Goal: Find contact information: Obtain details needed to contact an individual or organization

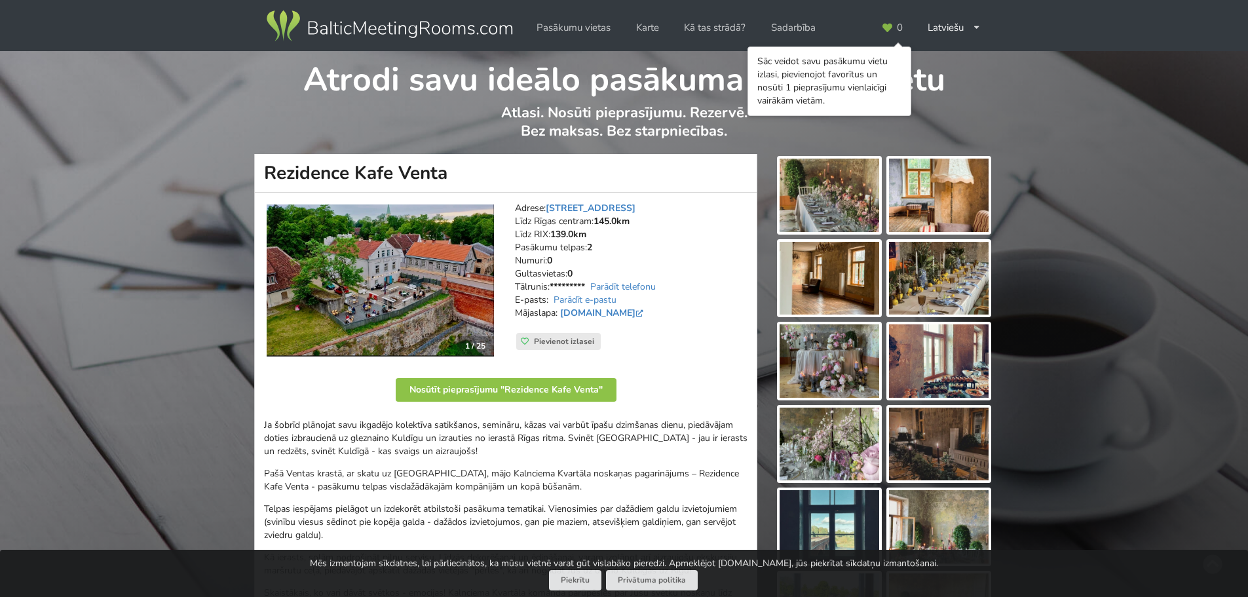
click at [840, 195] on img at bounding box center [829, 195] width 100 height 73
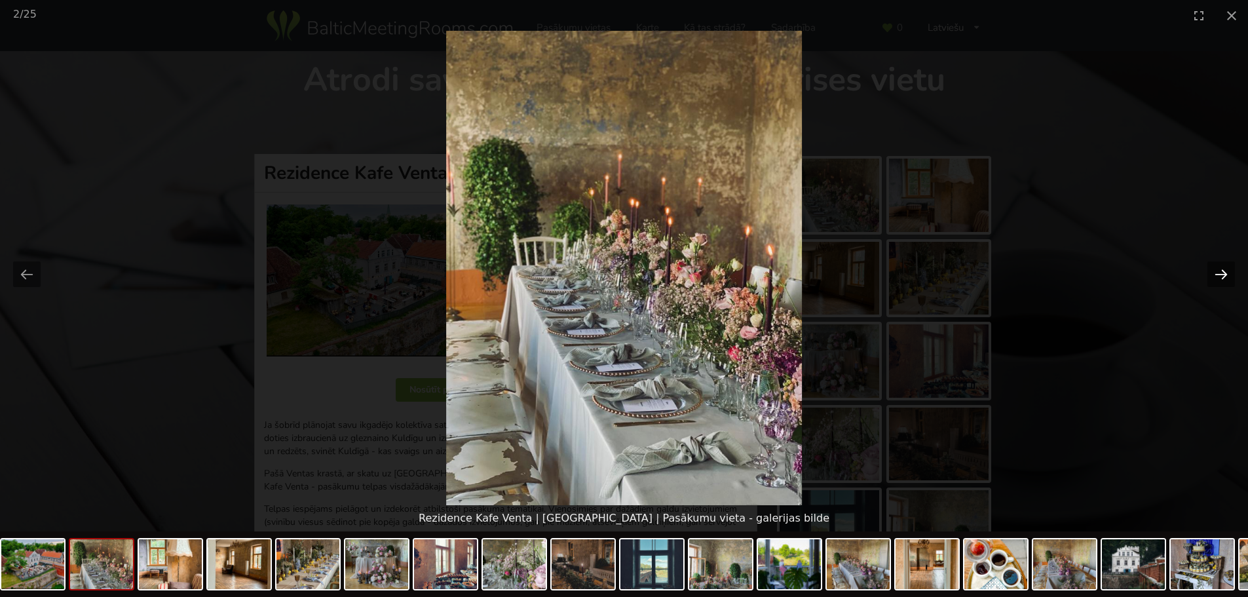
click at [1222, 276] on button "Next slide" at bounding box center [1221, 274] width 28 height 26
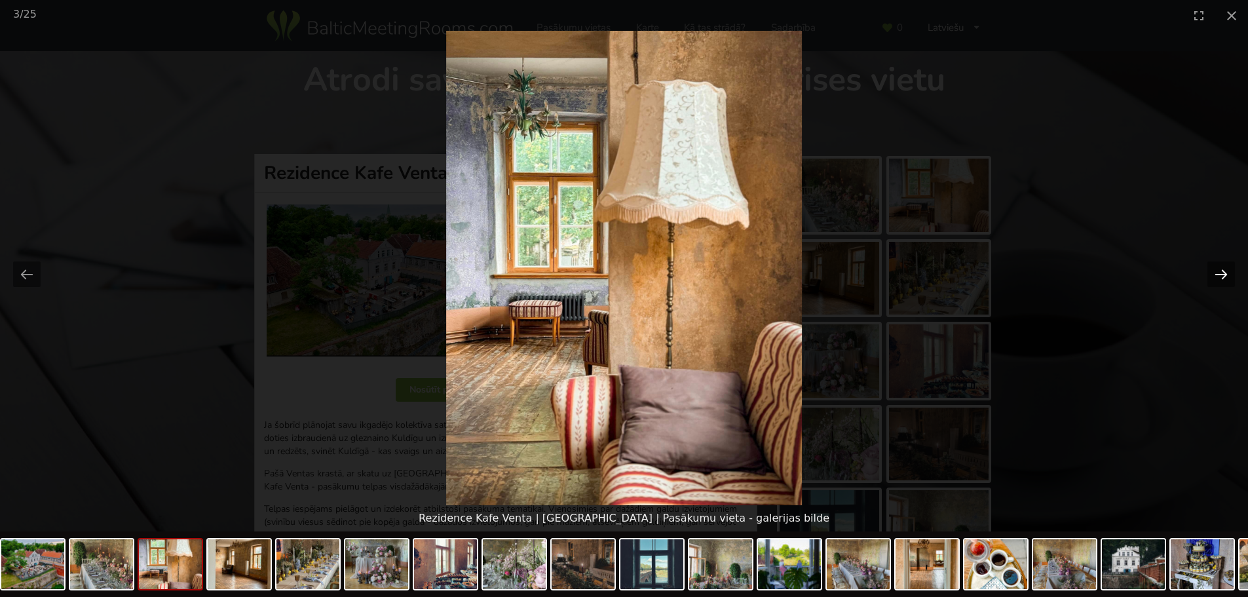
click at [1222, 276] on button "Next slide" at bounding box center [1221, 274] width 28 height 26
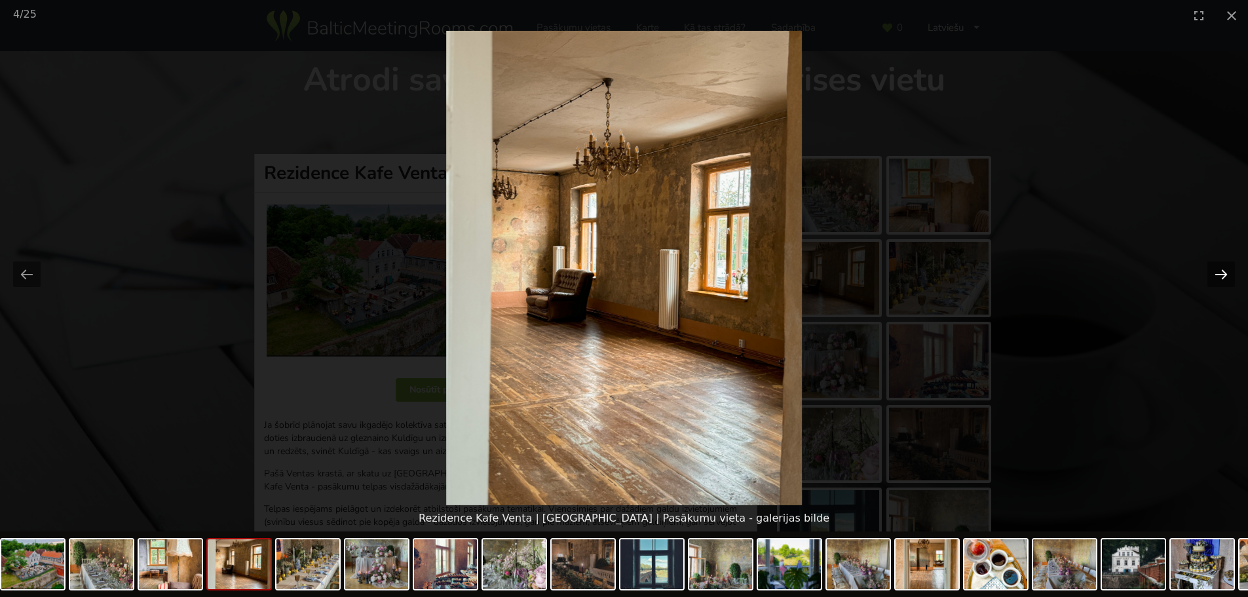
click at [1222, 276] on button "Next slide" at bounding box center [1221, 274] width 28 height 26
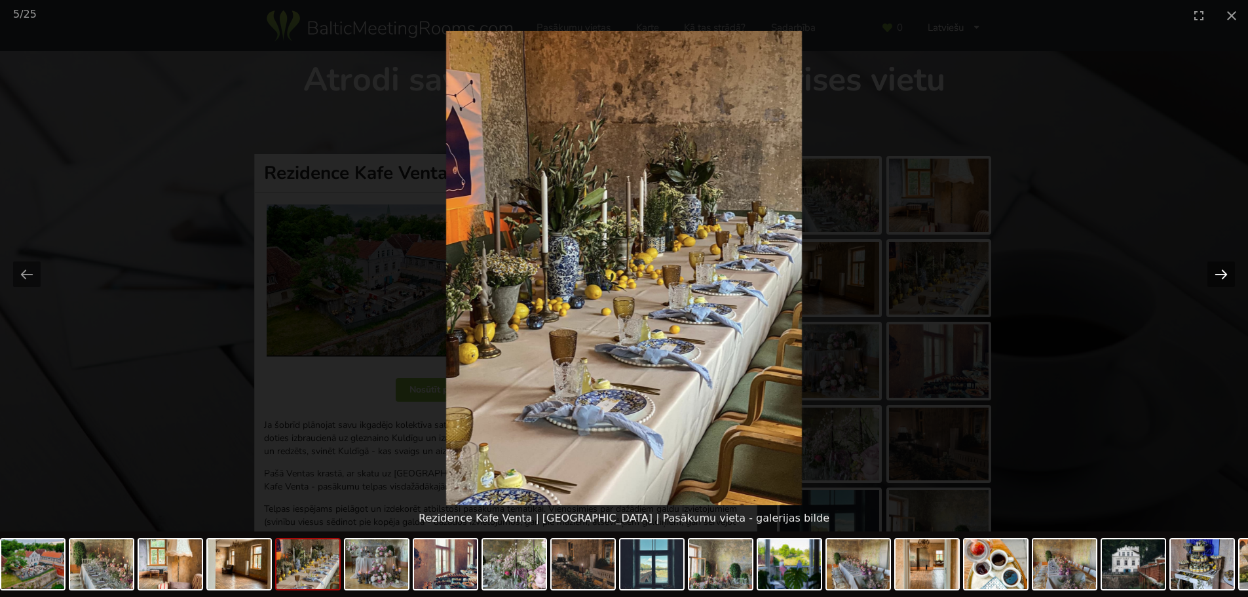
click at [1222, 276] on button "Next slide" at bounding box center [1221, 274] width 28 height 26
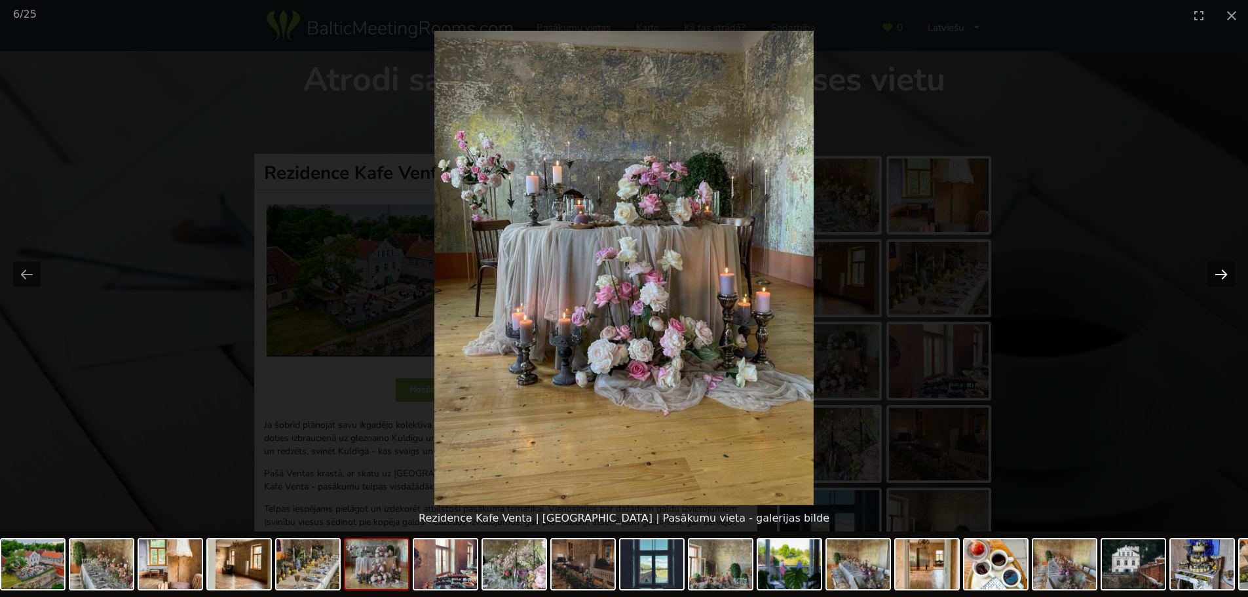
click at [1222, 276] on button "Next slide" at bounding box center [1221, 274] width 28 height 26
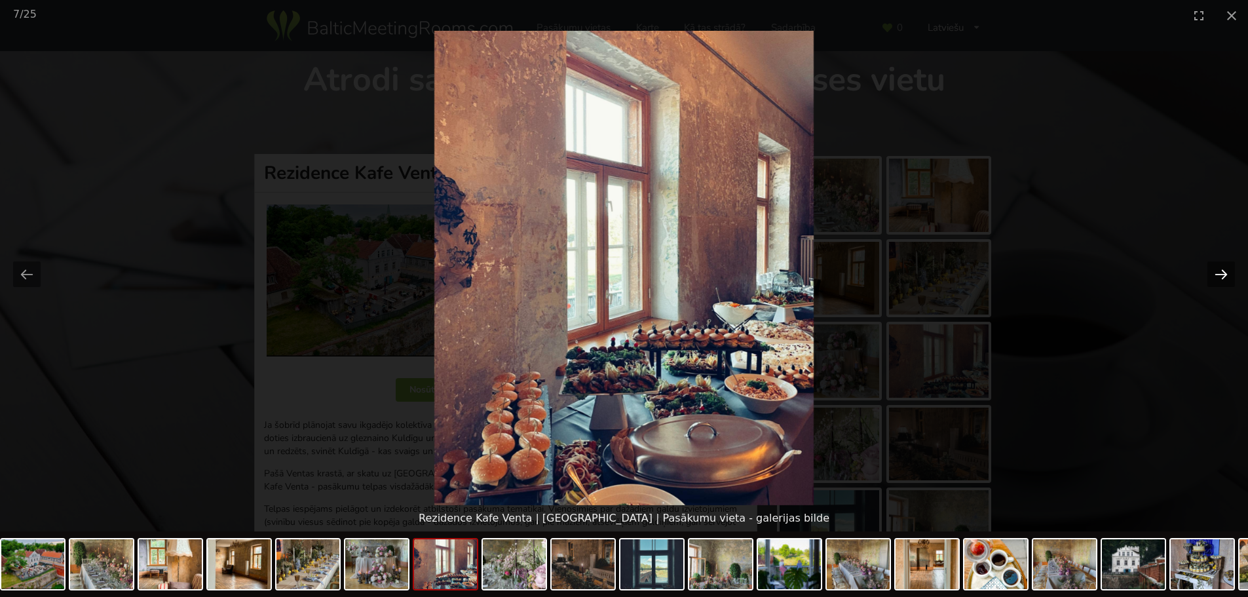
click at [1222, 276] on button "Next slide" at bounding box center [1221, 274] width 28 height 26
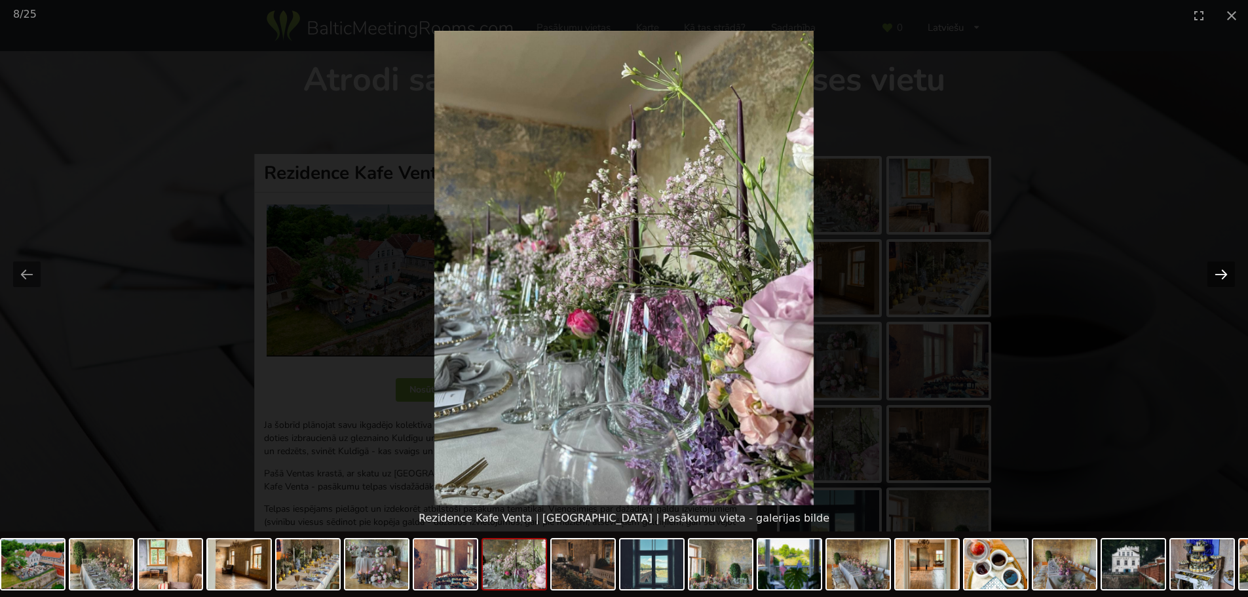
click at [1222, 276] on button "Next slide" at bounding box center [1221, 274] width 28 height 26
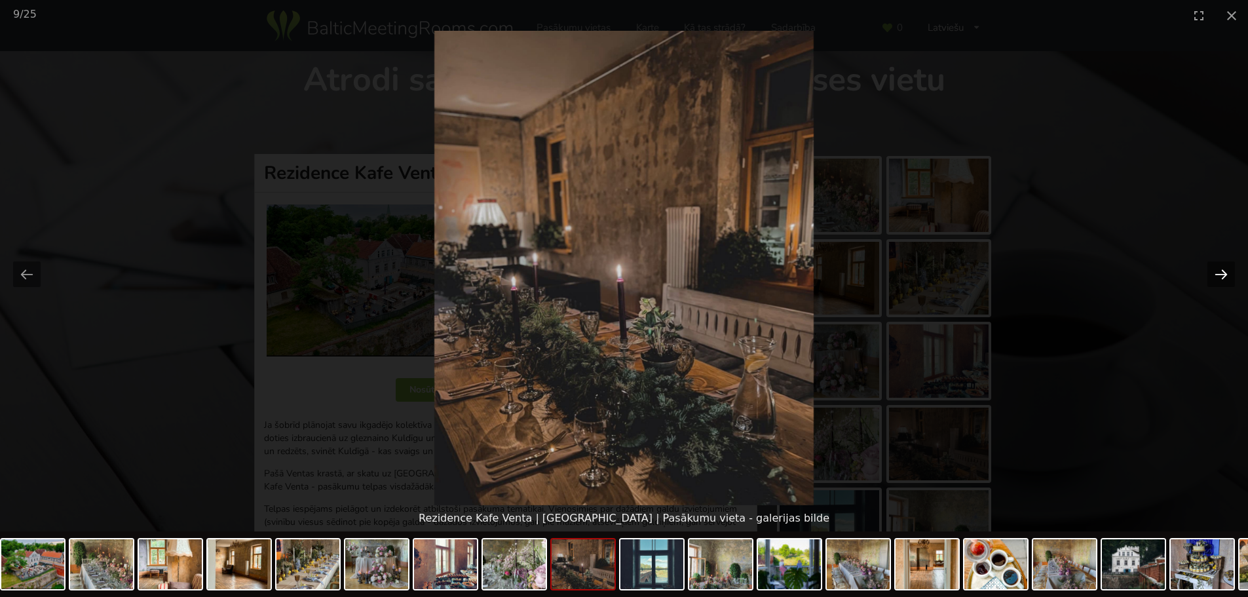
click at [1222, 276] on button "Next slide" at bounding box center [1221, 274] width 28 height 26
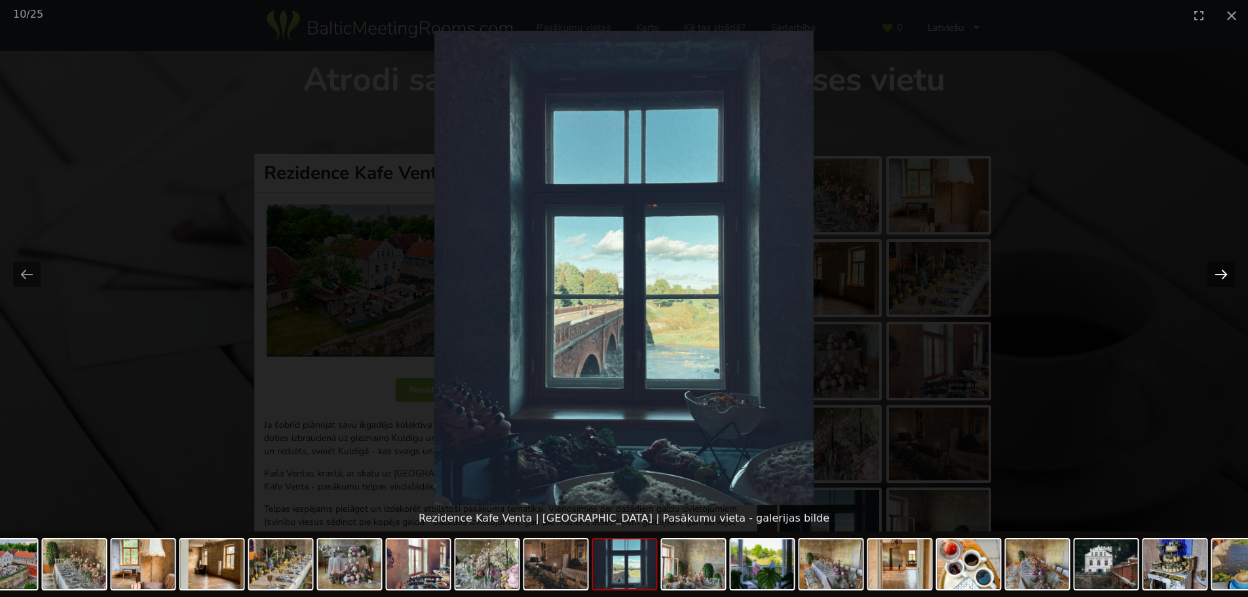
click at [1222, 276] on button "Next slide" at bounding box center [1221, 274] width 28 height 26
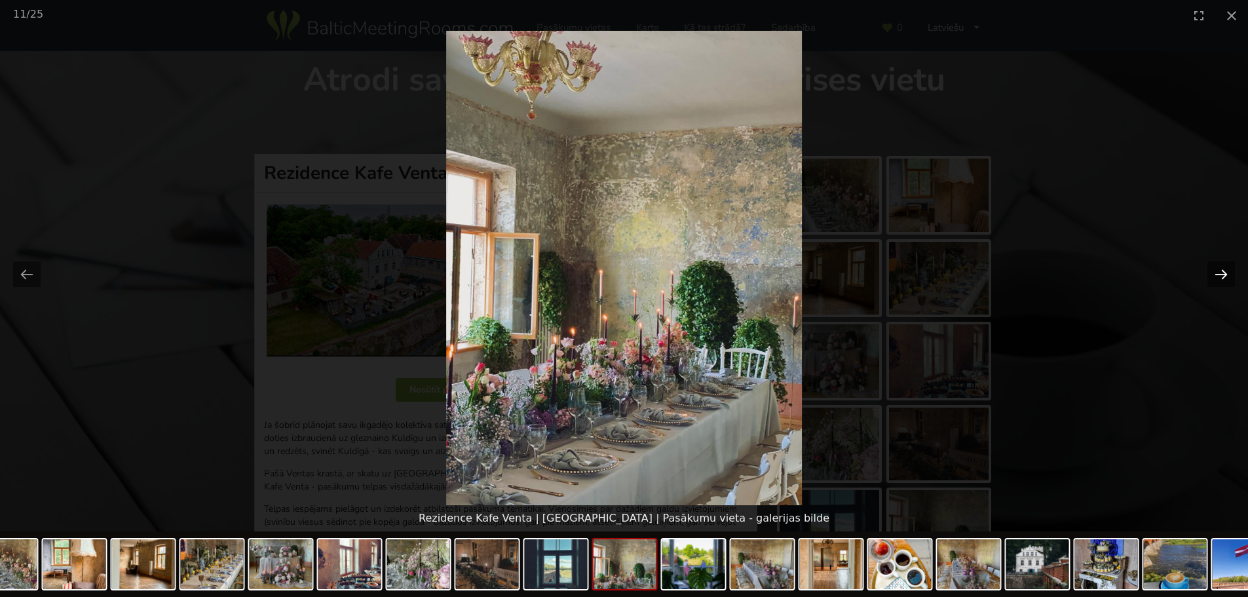
click at [1222, 276] on button "Next slide" at bounding box center [1221, 274] width 28 height 26
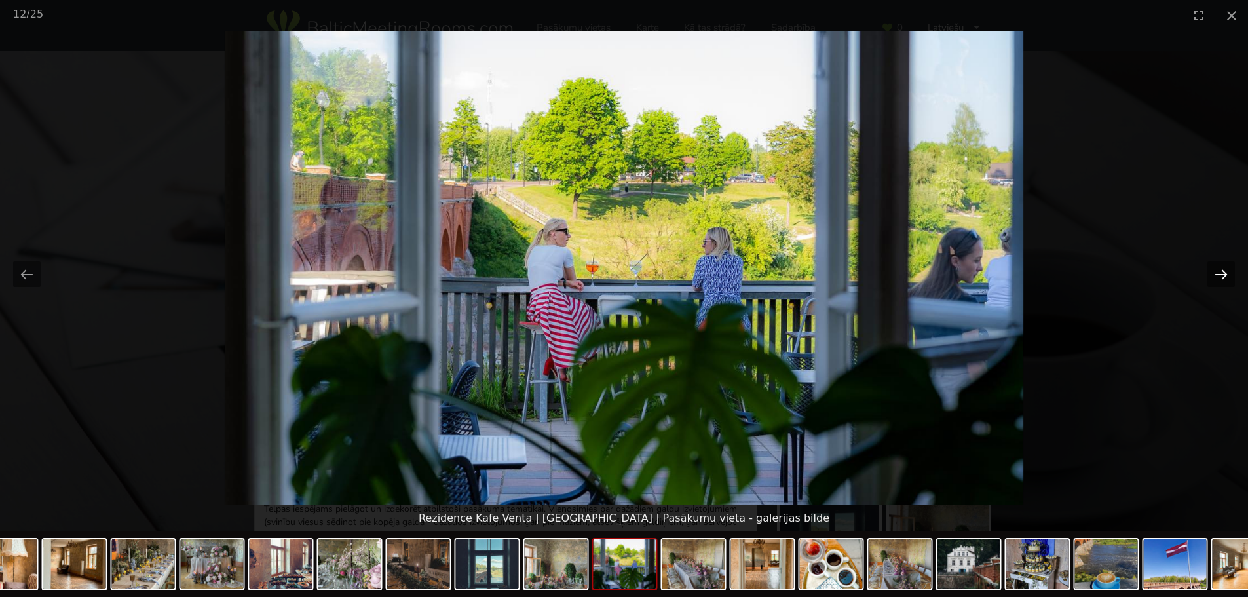
click at [1222, 276] on button "Next slide" at bounding box center [1221, 274] width 28 height 26
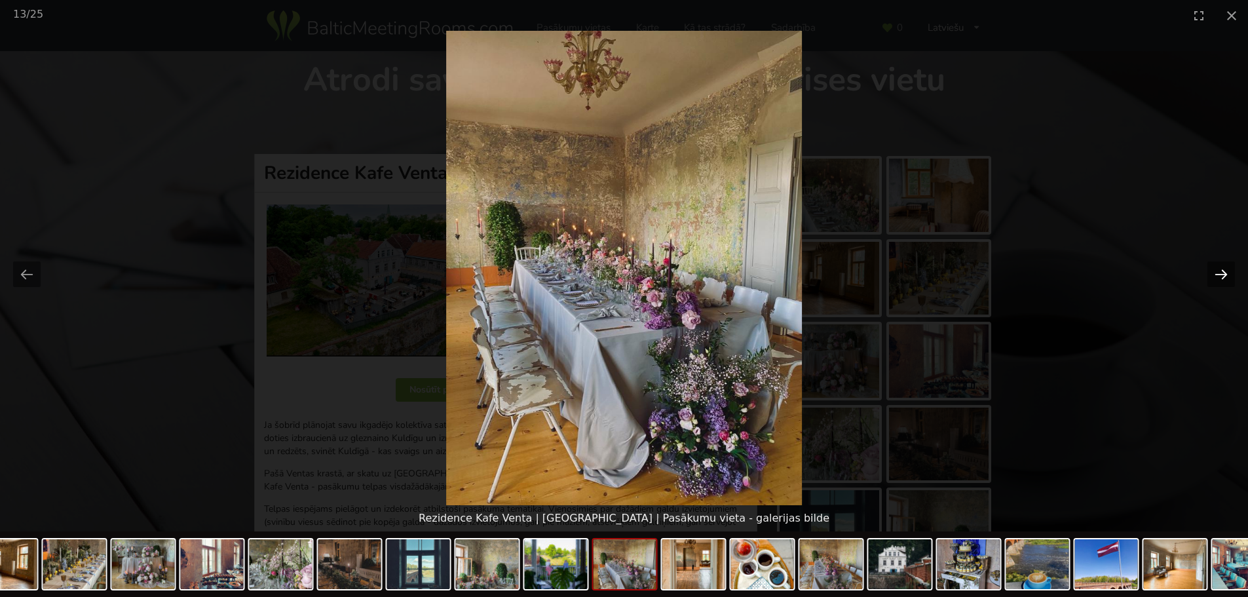
click at [1222, 276] on button "Next slide" at bounding box center [1221, 274] width 28 height 26
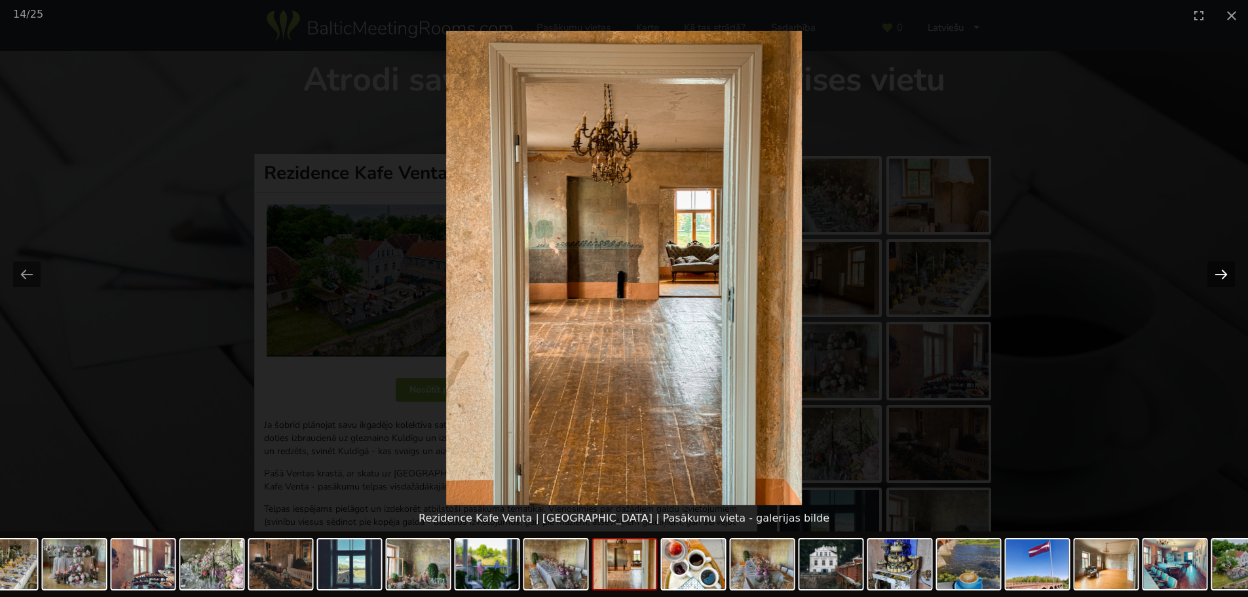
click at [1222, 276] on button "Next slide" at bounding box center [1221, 274] width 28 height 26
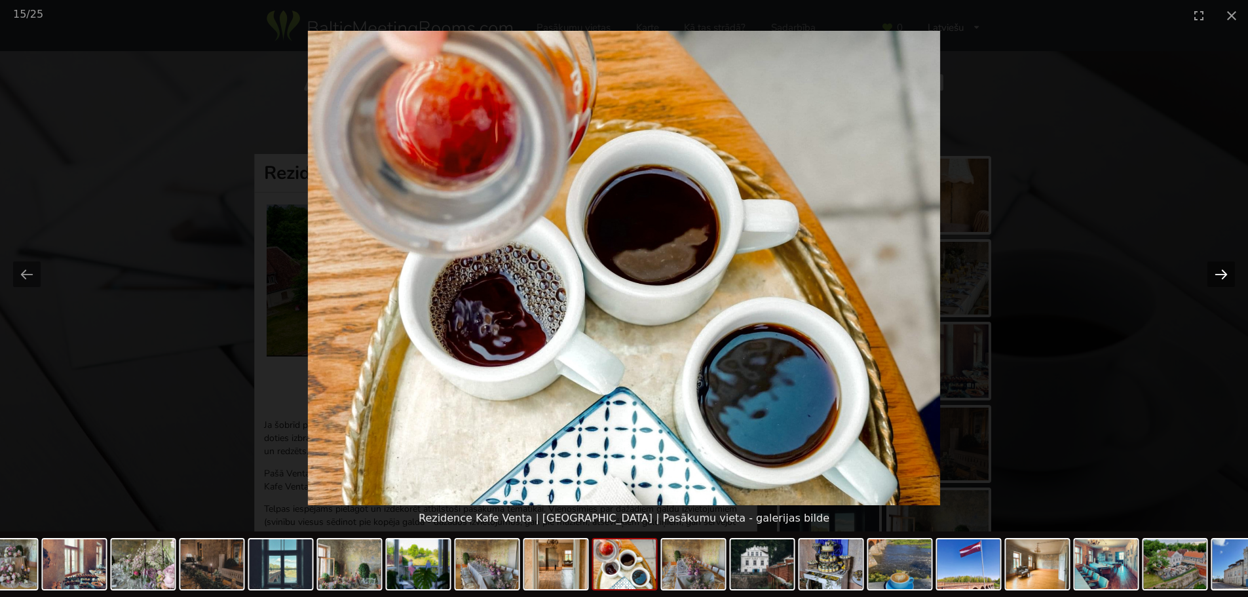
click at [1222, 276] on button "Next slide" at bounding box center [1221, 274] width 28 height 26
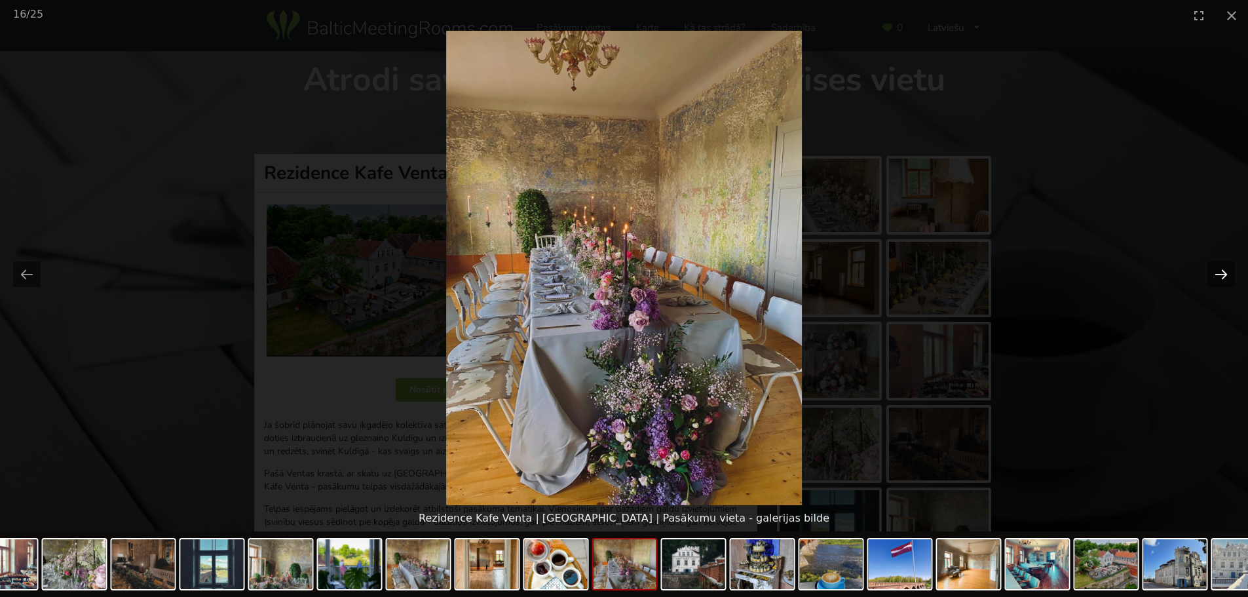
click at [1222, 276] on button "Next slide" at bounding box center [1221, 274] width 28 height 26
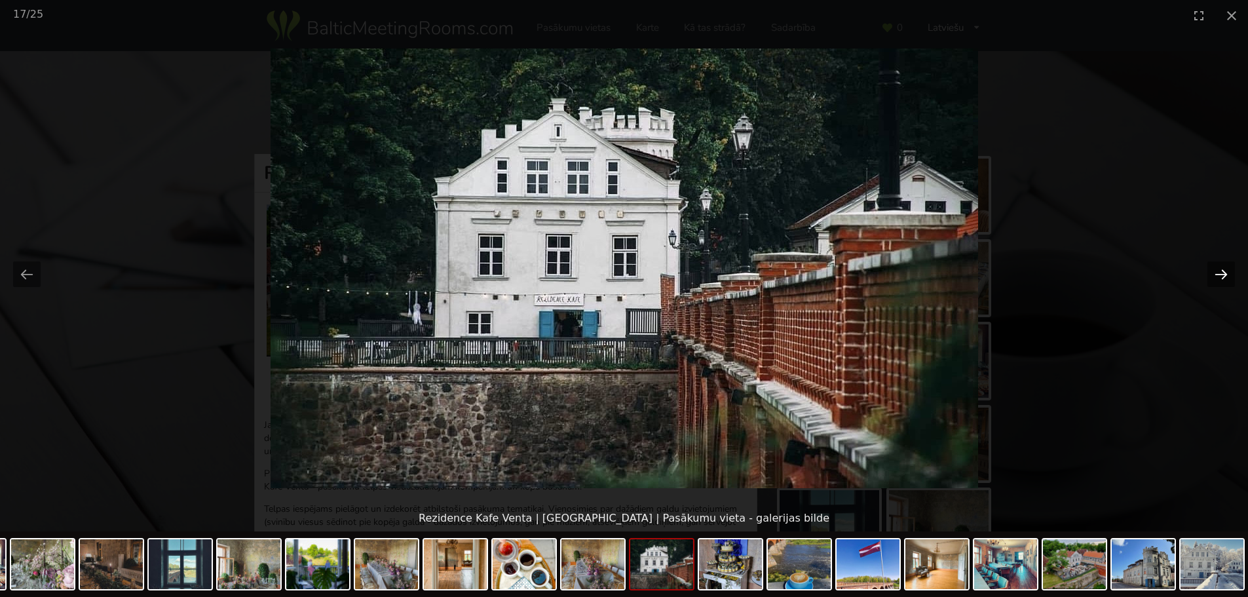
click at [1222, 276] on button "Next slide" at bounding box center [1221, 274] width 28 height 26
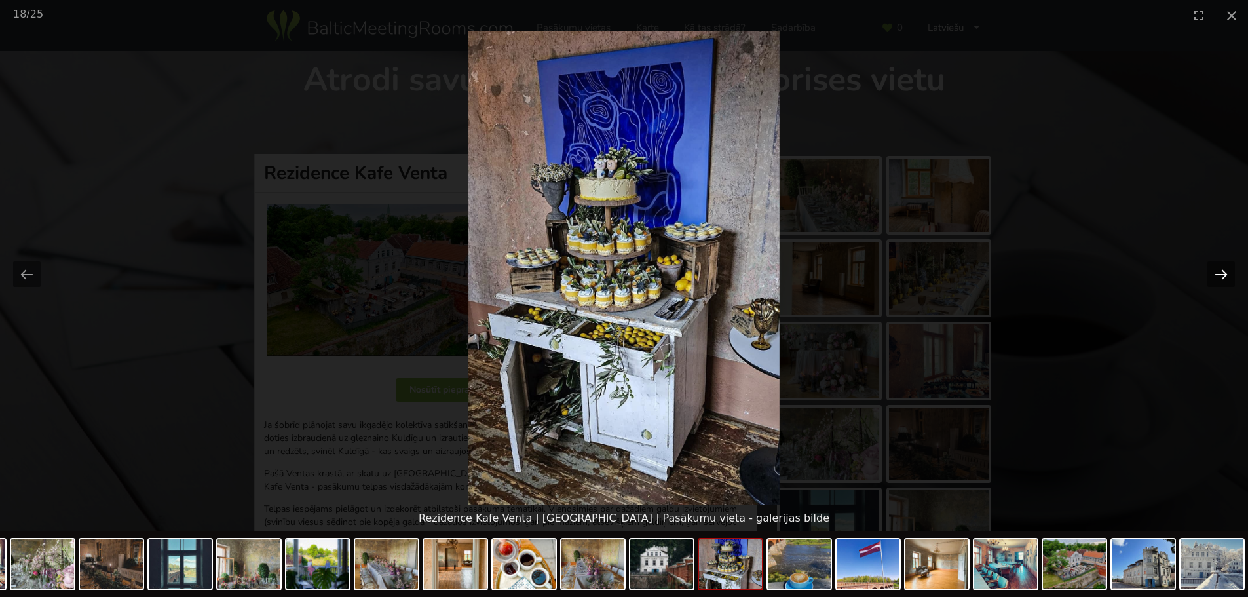
click at [1222, 276] on button "Next slide" at bounding box center [1221, 274] width 28 height 26
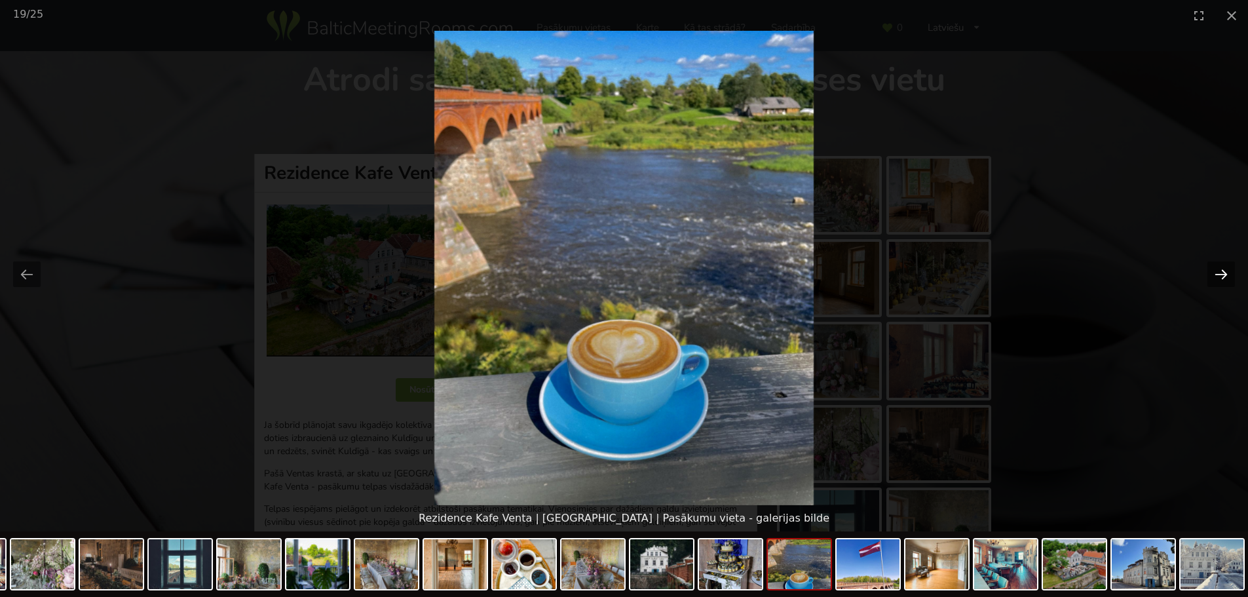
click at [1222, 276] on button "Next slide" at bounding box center [1221, 274] width 28 height 26
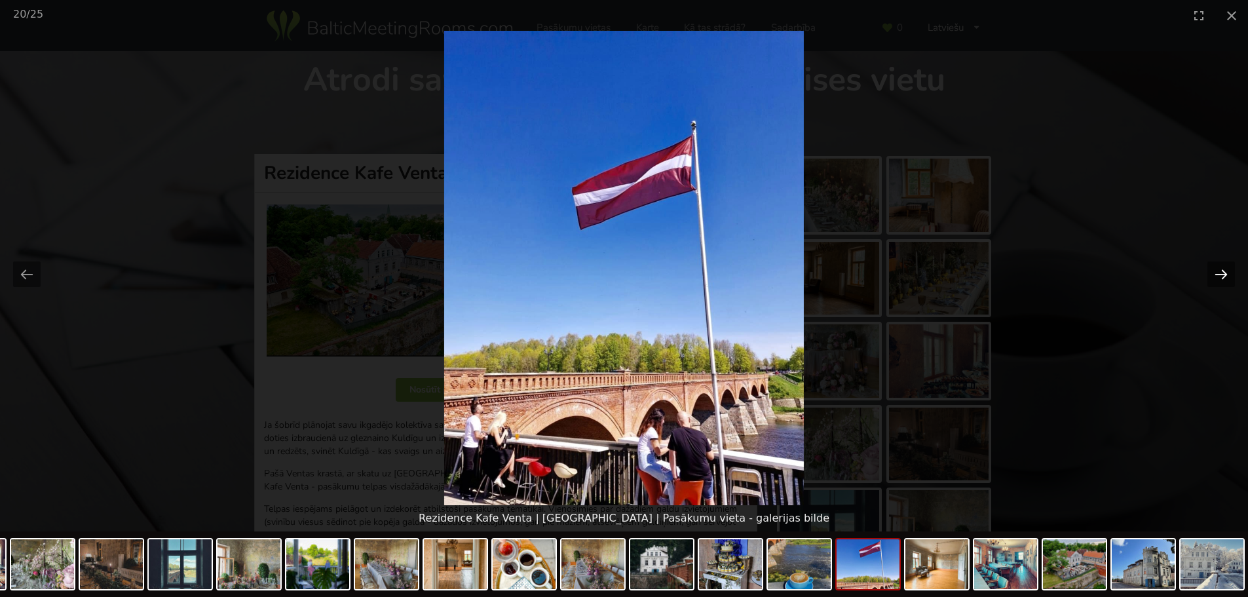
click at [1222, 276] on button "Next slide" at bounding box center [1221, 274] width 28 height 26
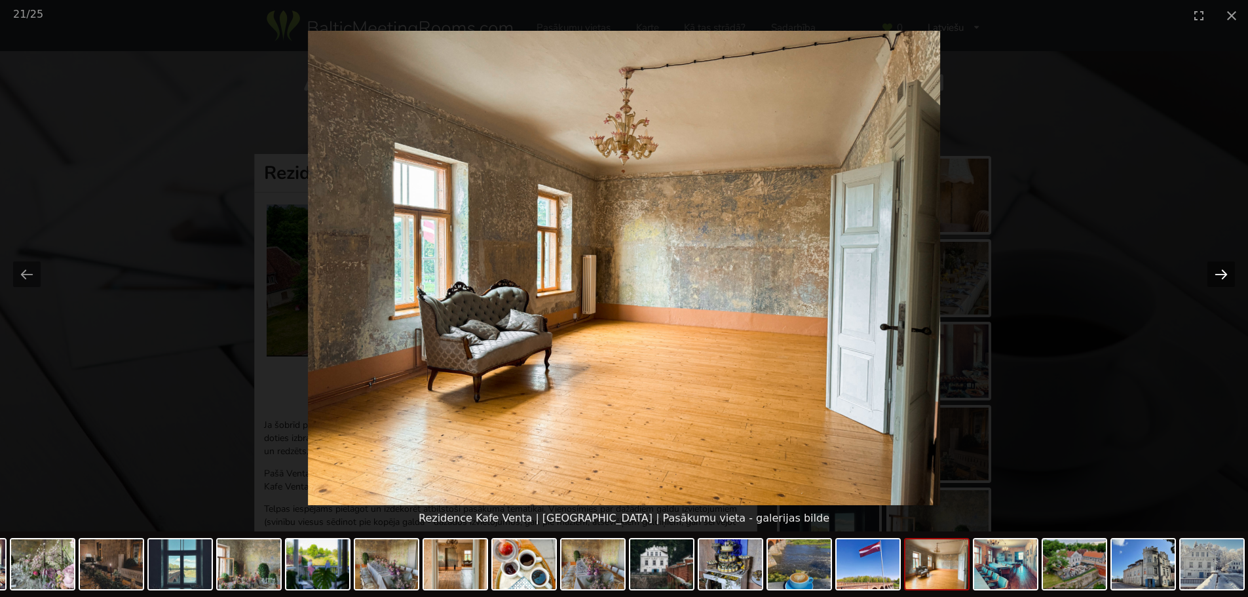
click at [1222, 276] on button "Next slide" at bounding box center [1221, 274] width 28 height 26
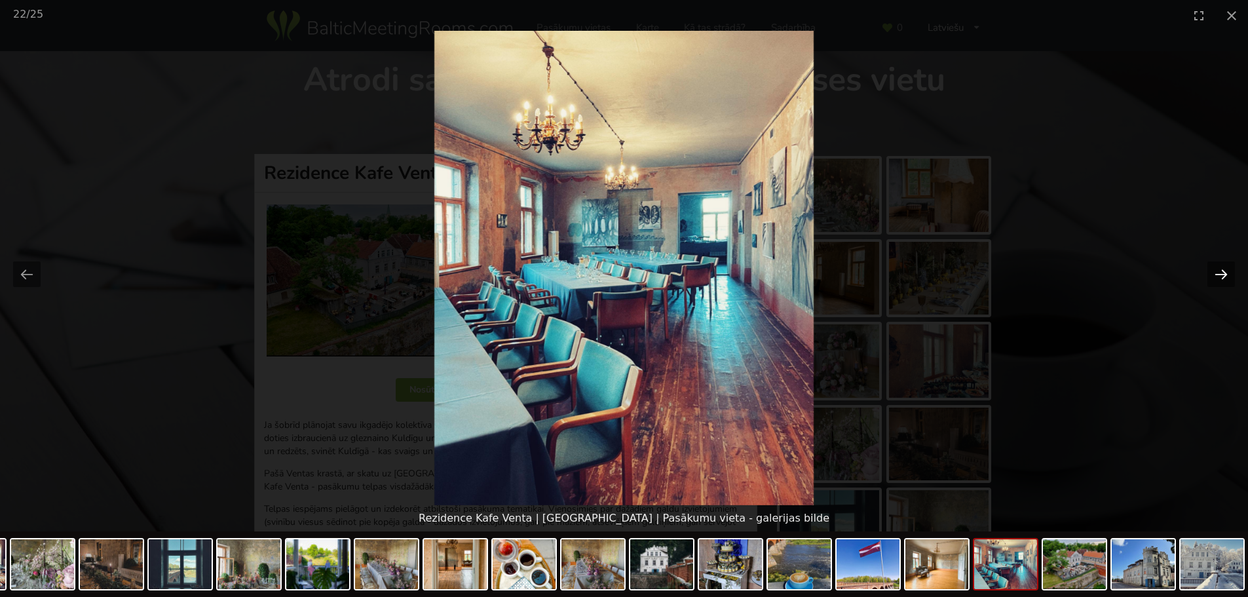
click at [1222, 276] on button "Next slide" at bounding box center [1221, 274] width 28 height 26
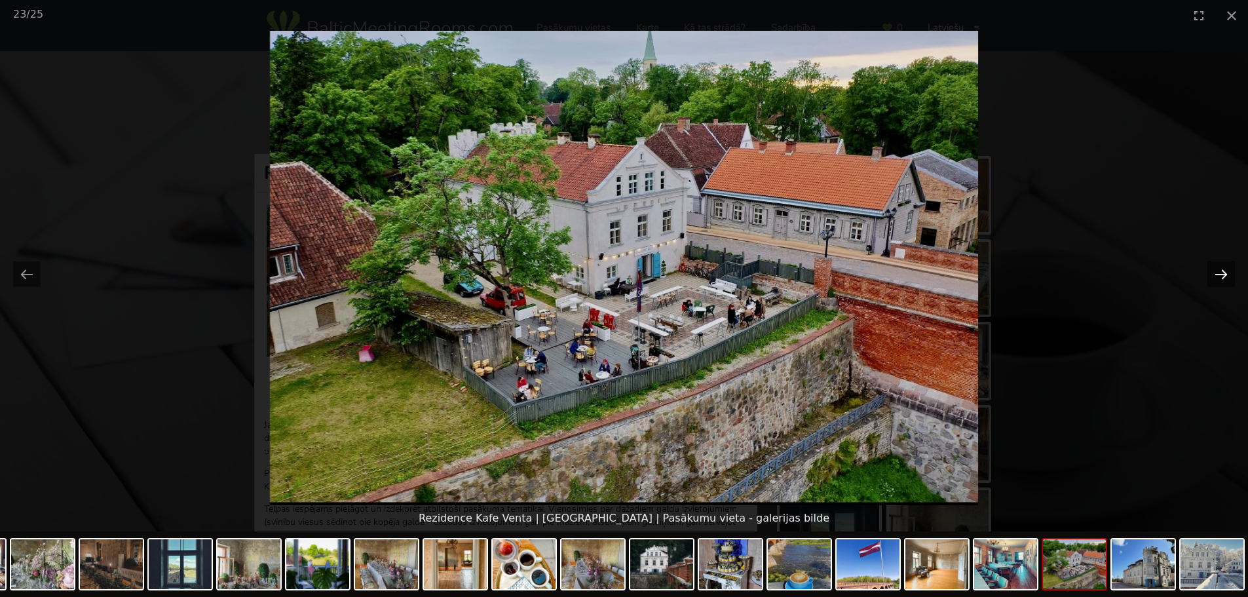
click at [1222, 276] on button "Next slide" at bounding box center [1221, 274] width 28 height 26
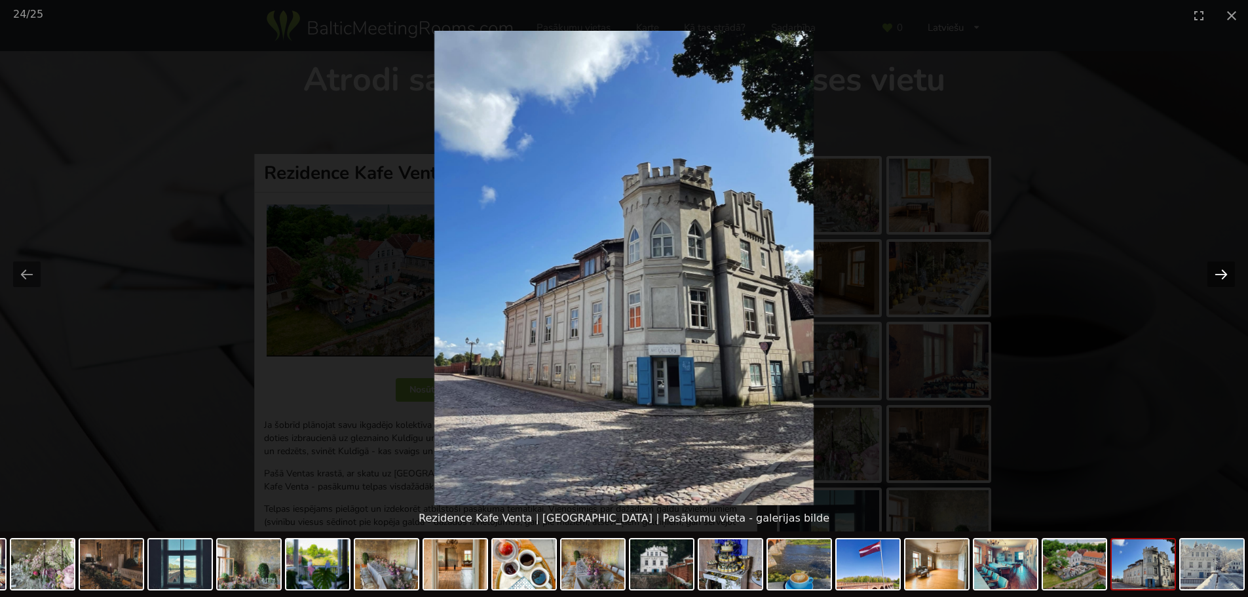
click at [1222, 276] on button "Next slide" at bounding box center [1221, 274] width 28 height 26
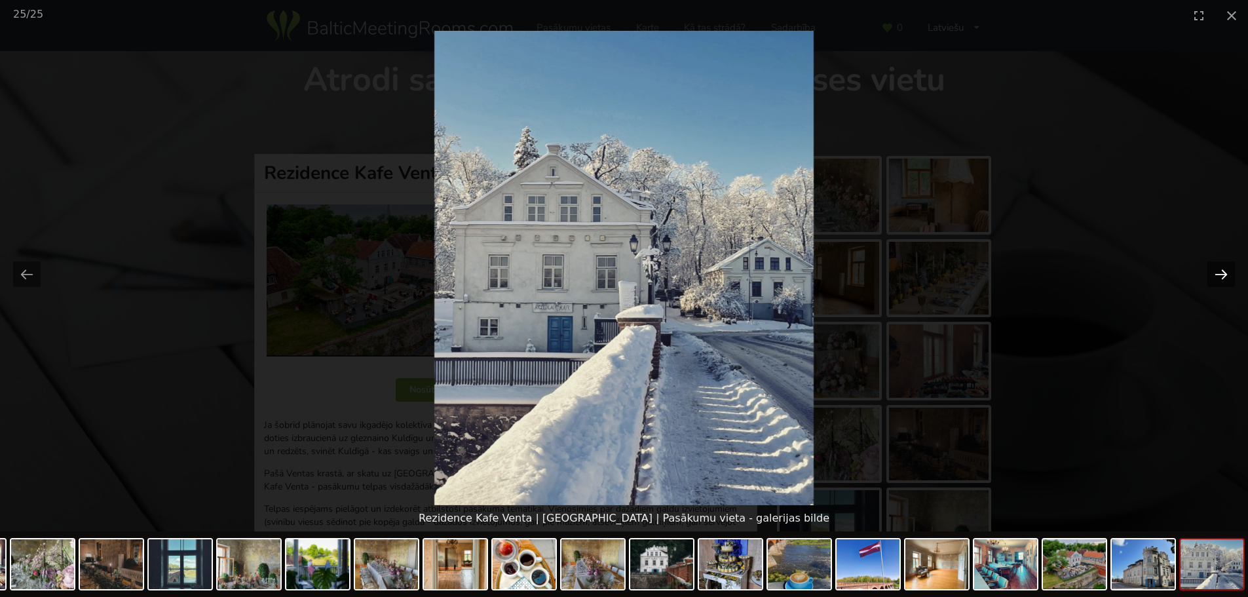
click at [1222, 276] on button "Next slide" at bounding box center [1221, 274] width 28 height 26
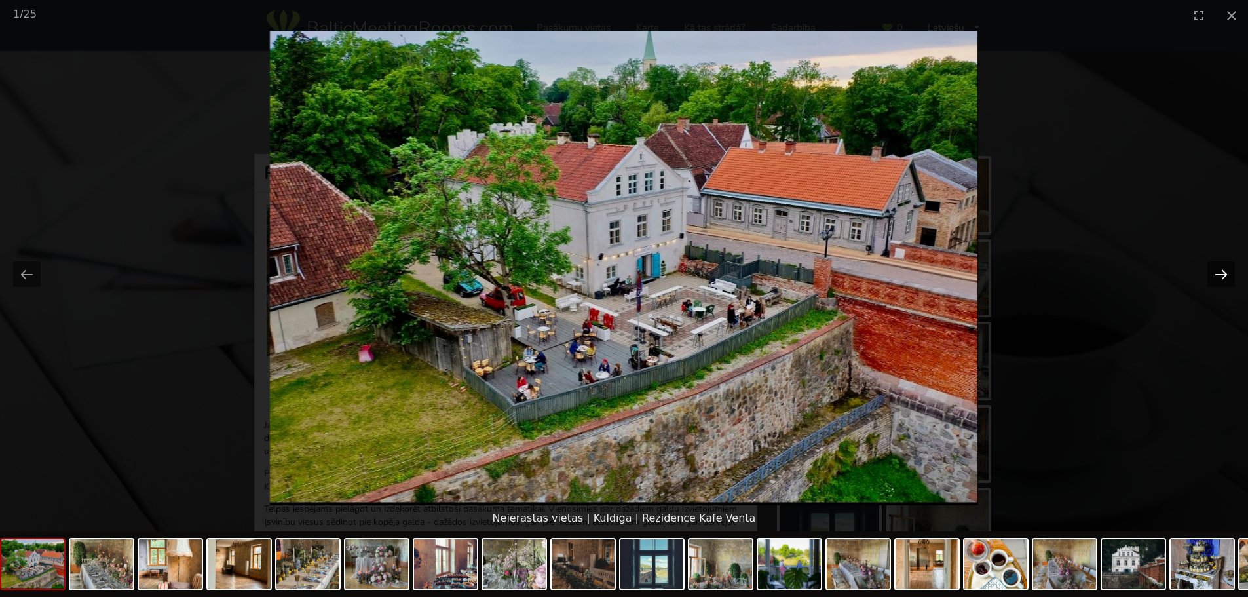
click at [1222, 276] on button "Next slide" at bounding box center [1221, 274] width 28 height 26
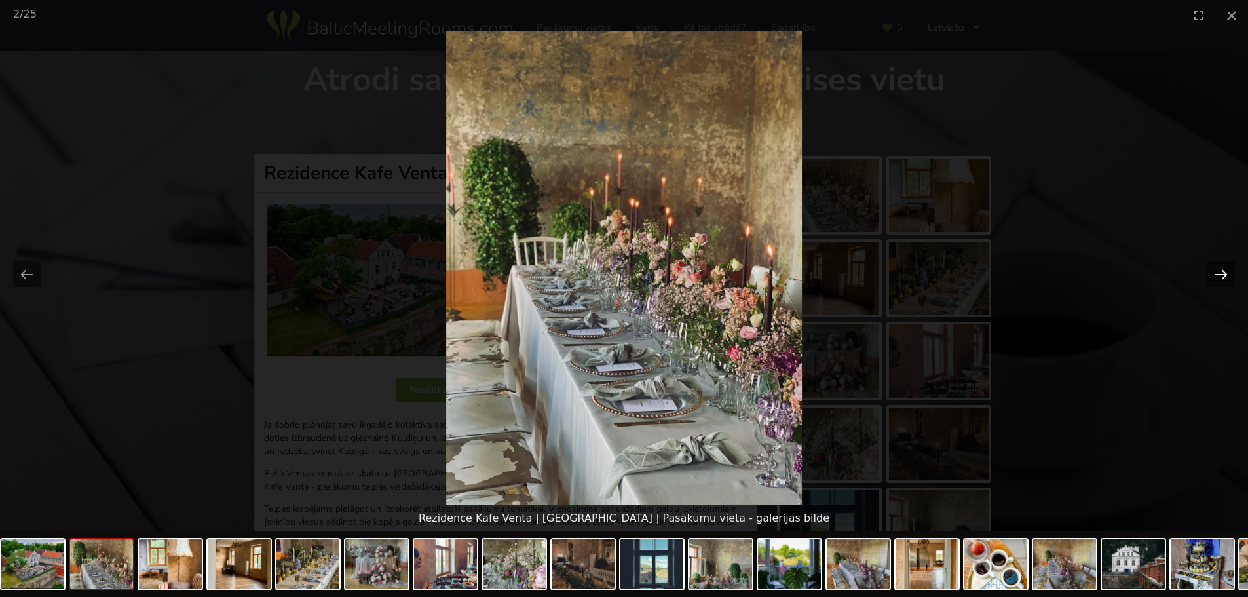
click at [1221, 276] on button "Next slide" at bounding box center [1221, 274] width 28 height 26
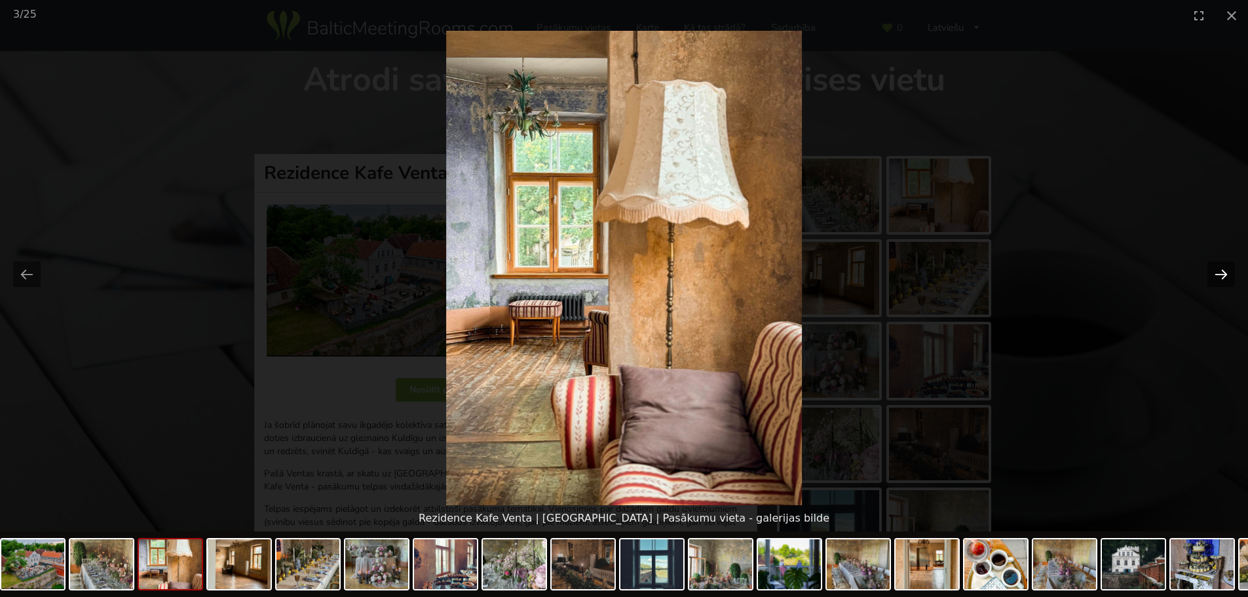
click at [1221, 276] on button "Next slide" at bounding box center [1221, 274] width 28 height 26
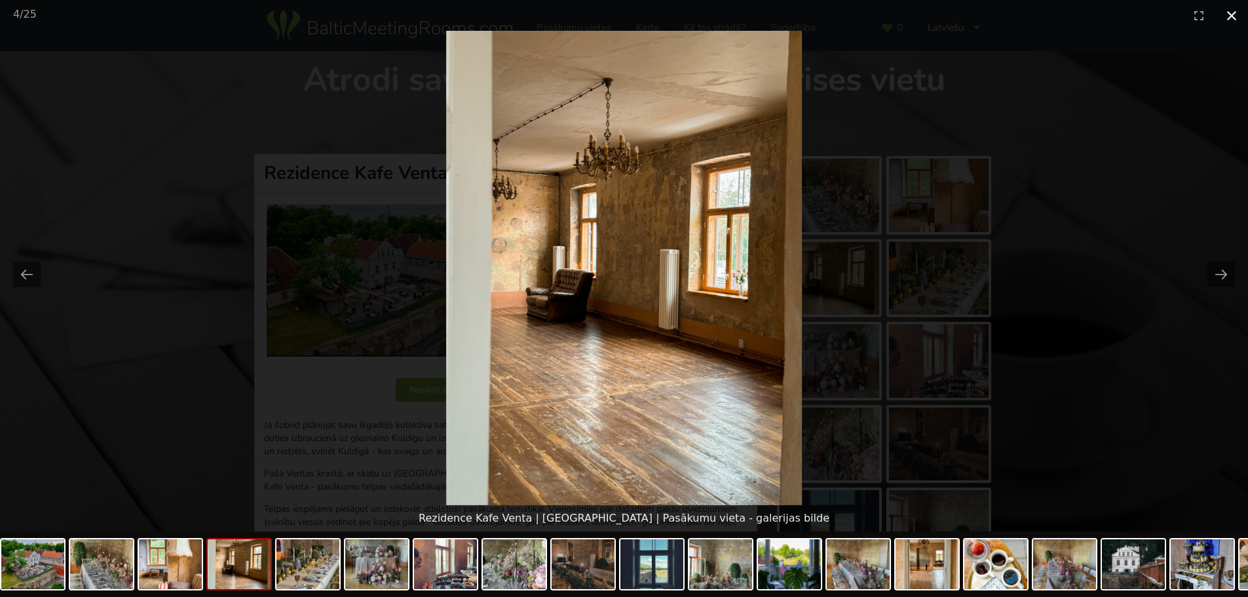
click at [1229, 17] on button "Close gallery" at bounding box center [1231, 15] width 33 height 31
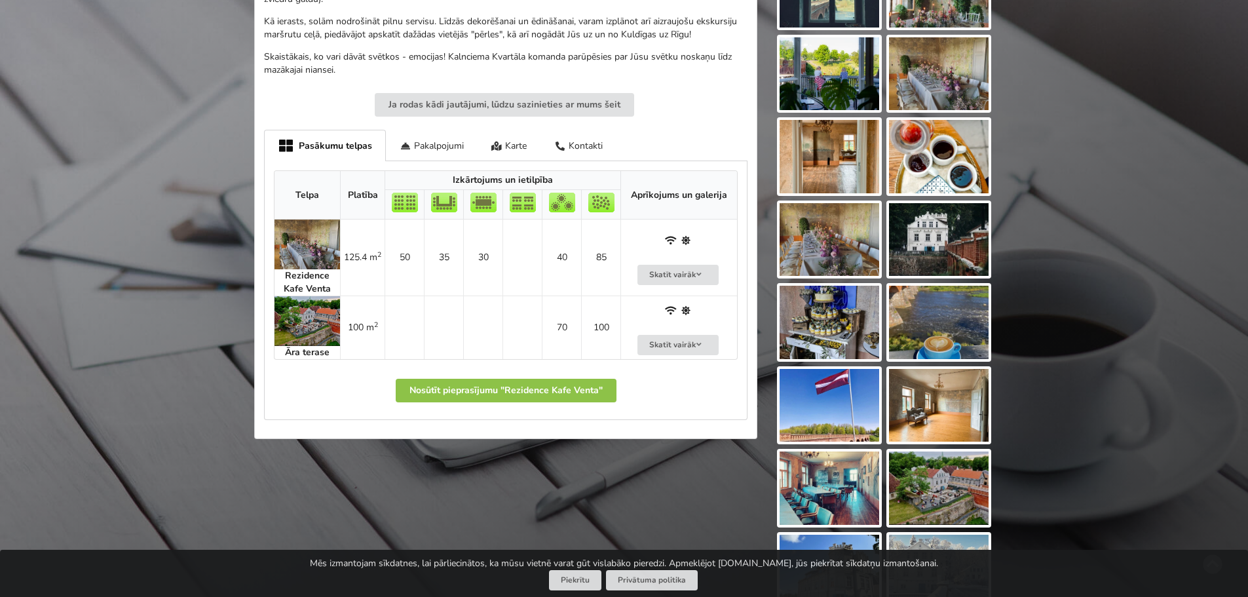
scroll to position [524, 0]
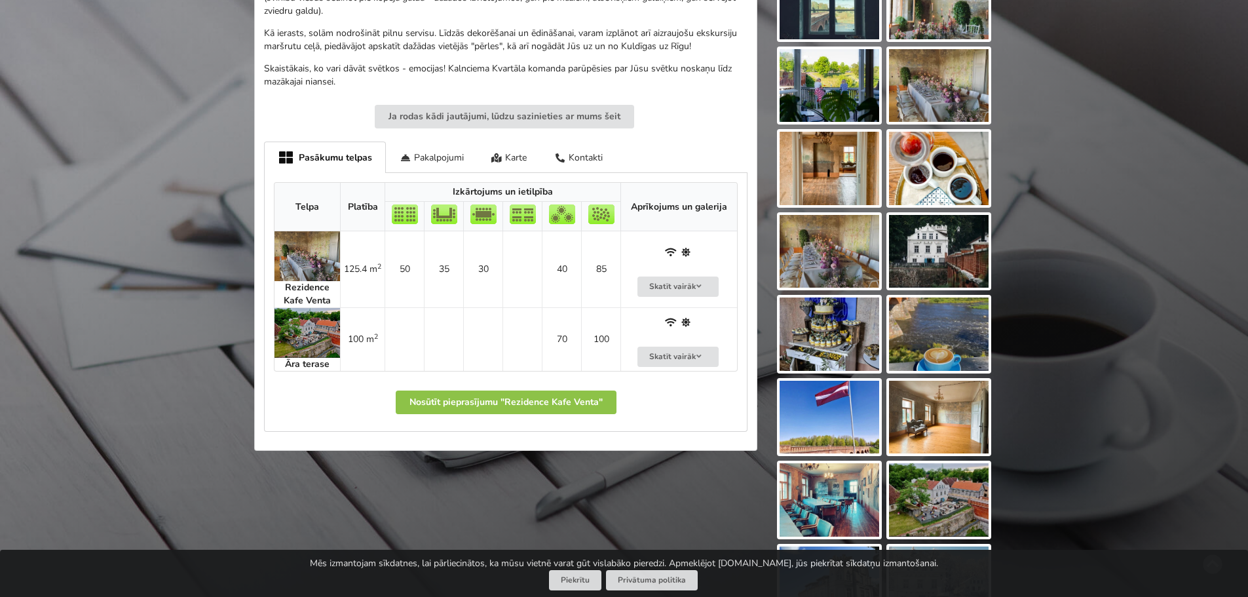
click at [946, 419] on img at bounding box center [939, 417] width 100 height 73
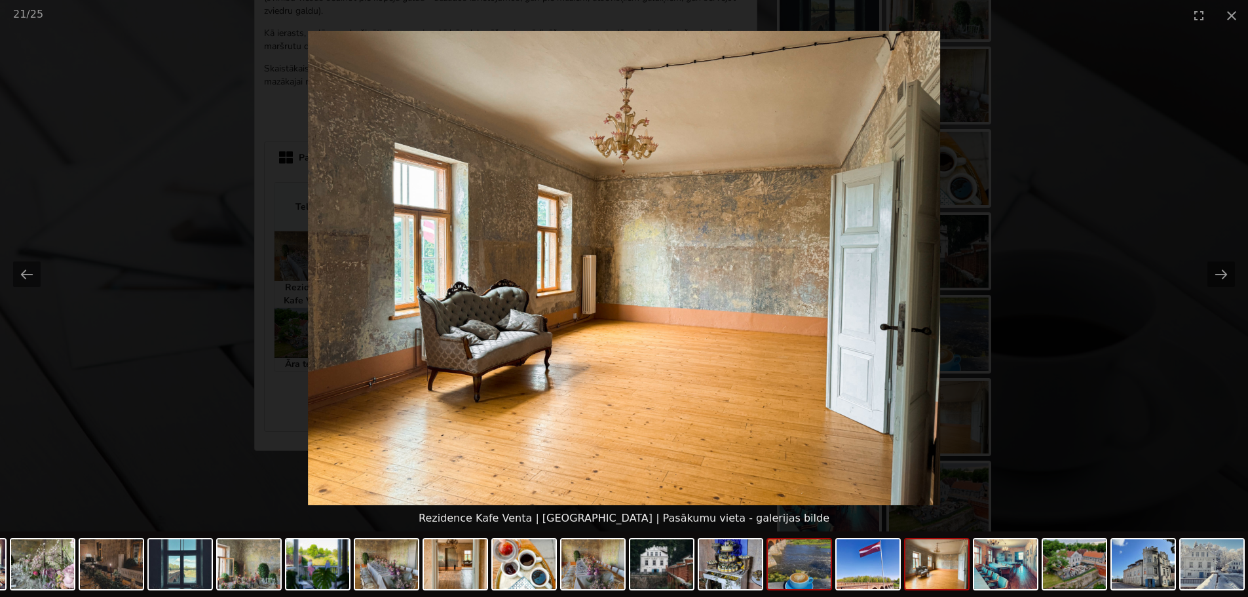
click at [798, 584] on img at bounding box center [799, 564] width 63 height 50
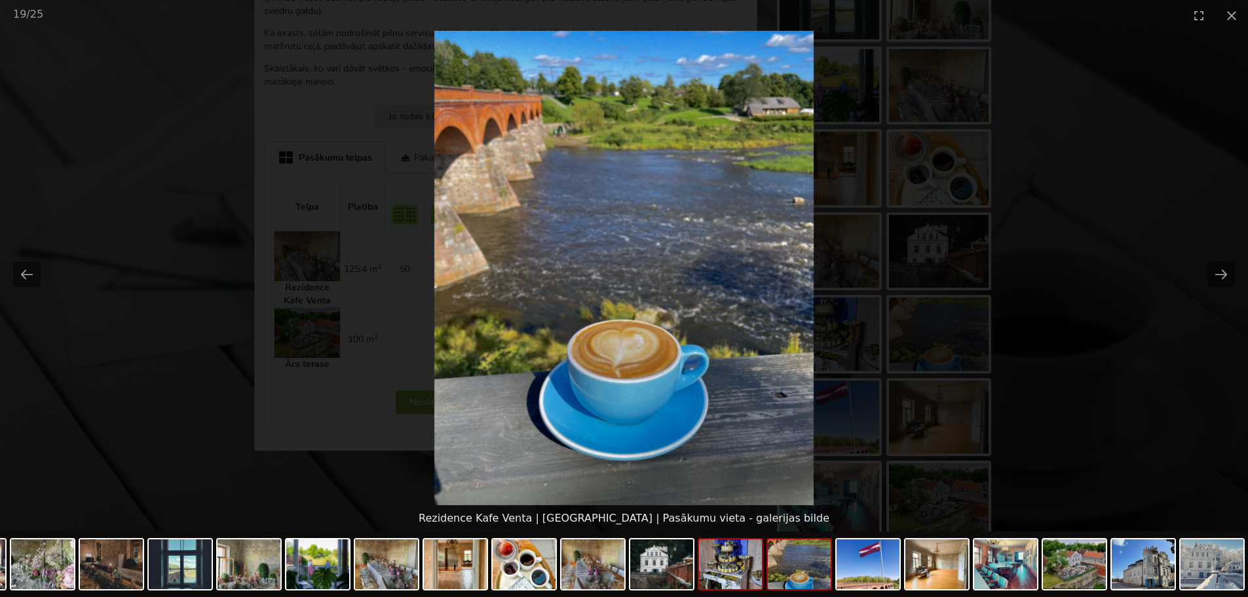
scroll to position [0, 0]
click at [727, 573] on img at bounding box center [730, 564] width 63 height 50
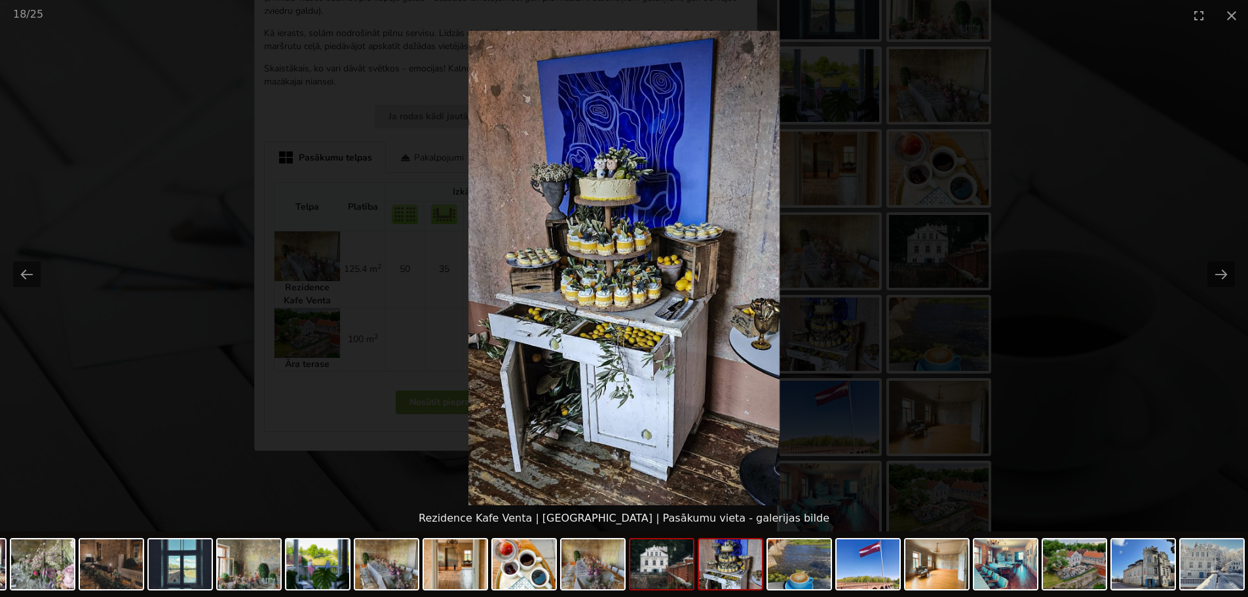
click at [676, 568] on img at bounding box center [661, 564] width 63 height 50
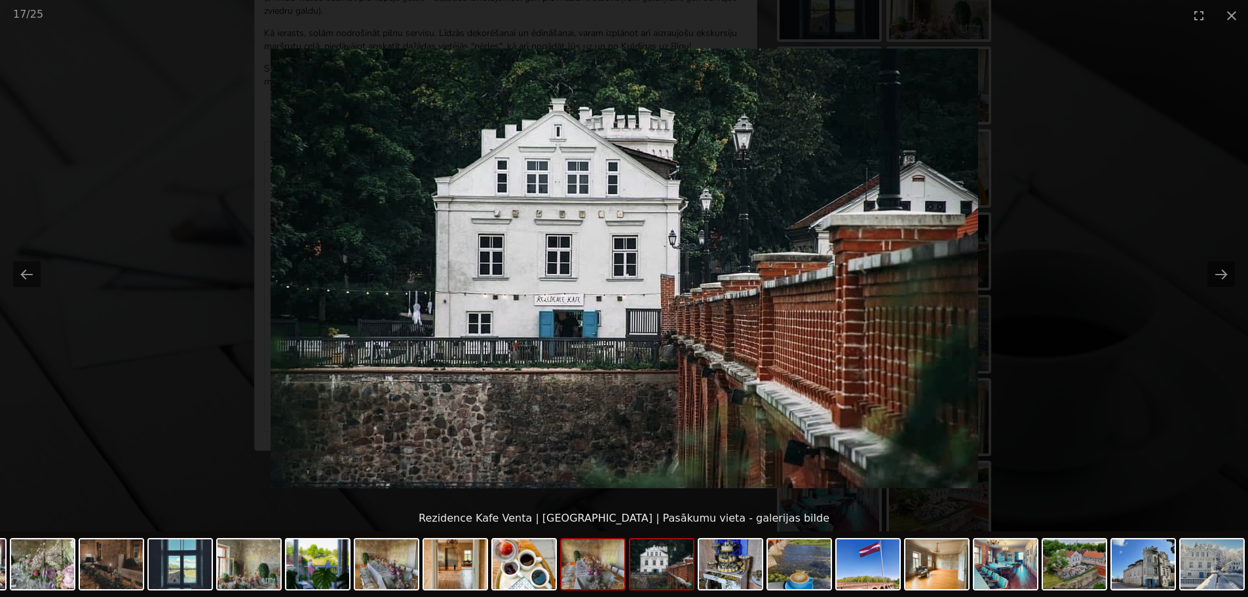
click at [610, 563] on img at bounding box center [592, 564] width 63 height 50
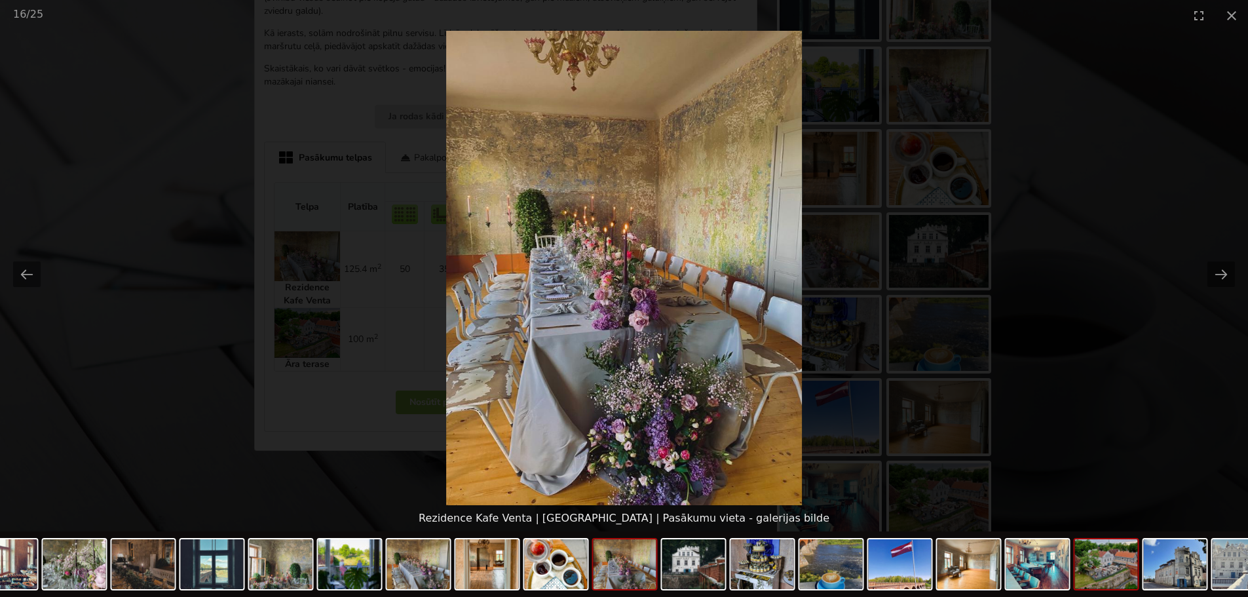
click at [1104, 575] on img at bounding box center [1106, 564] width 63 height 50
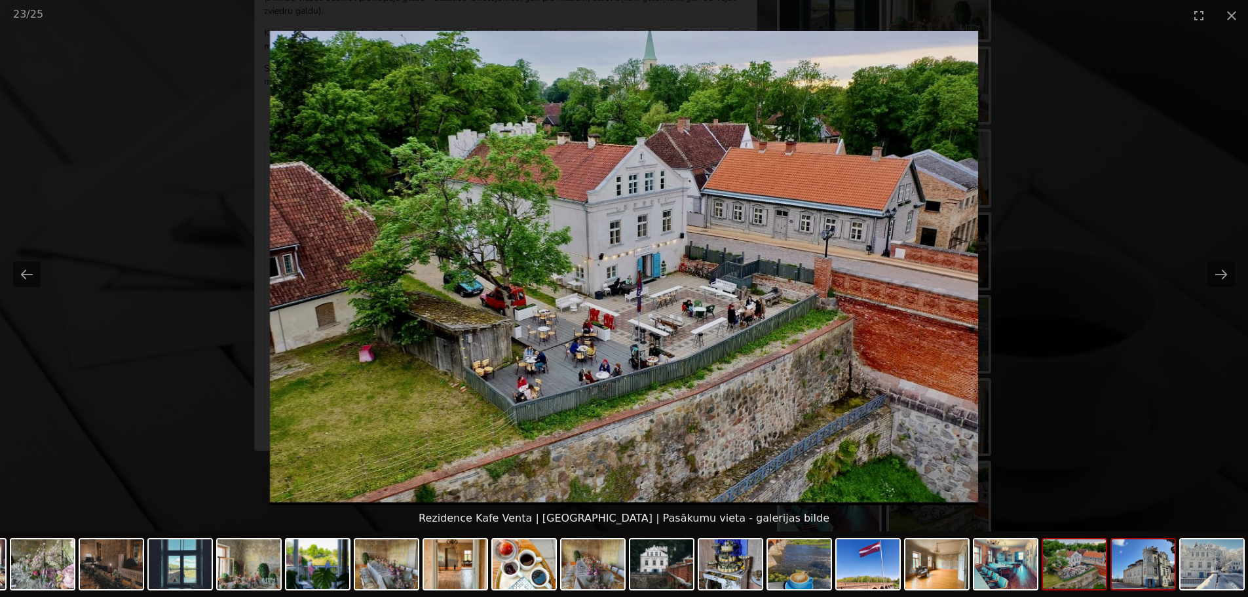
click at [1130, 566] on img at bounding box center [1143, 564] width 63 height 50
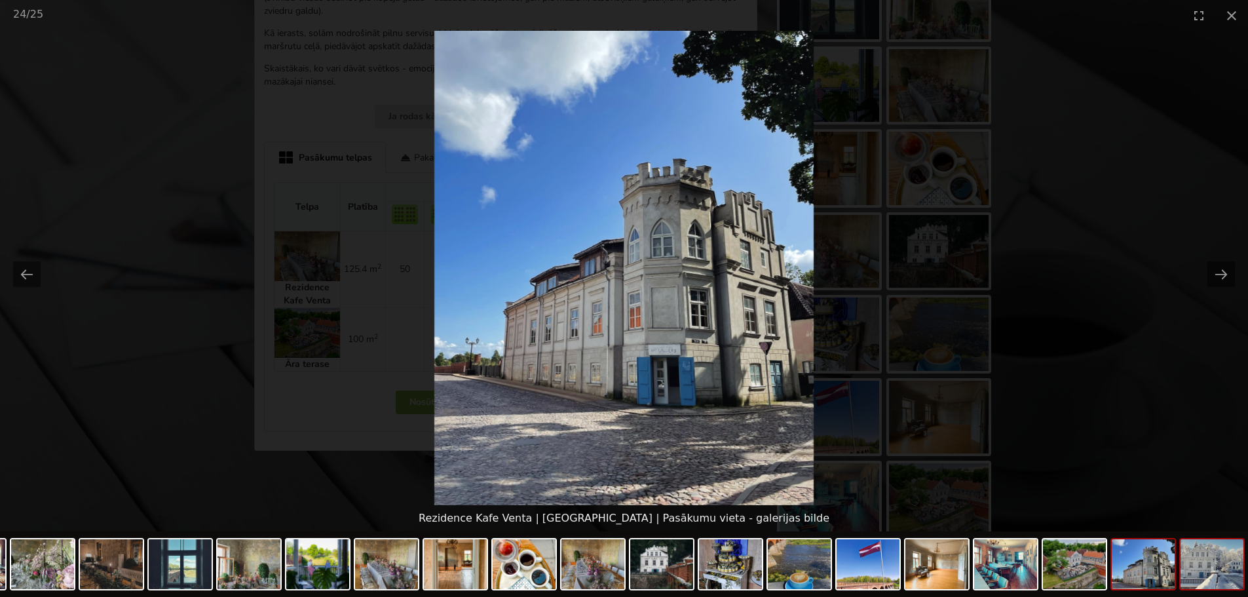
click at [1211, 558] on img at bounding box center [1211, 564] width 63 height 50
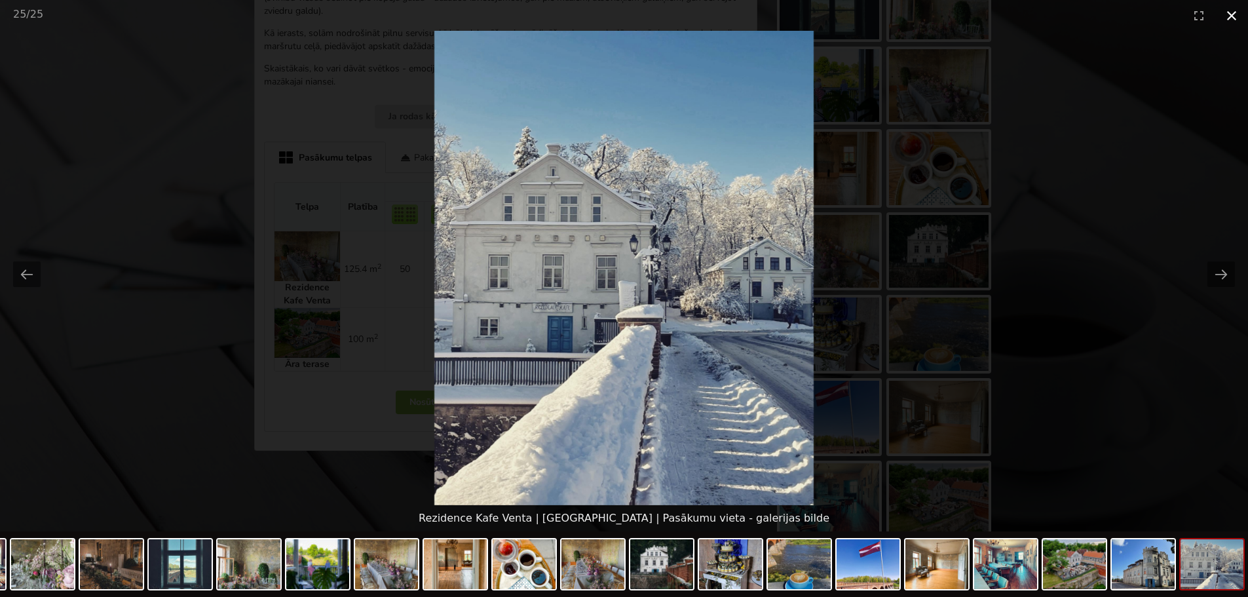
click at [1231, 18] on button "Close gallery" at bounding box center [1231, 15] width 33 height 31
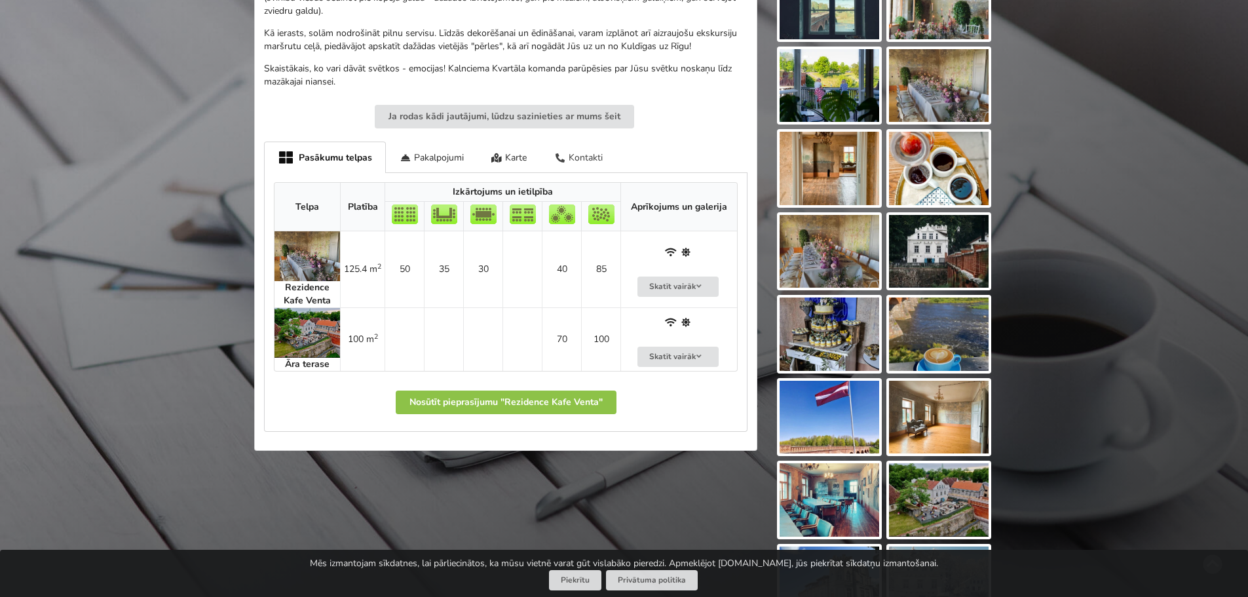
click at [583, 160] on div "Kontakti" at bounding box center [578, 156] width 76 height 31
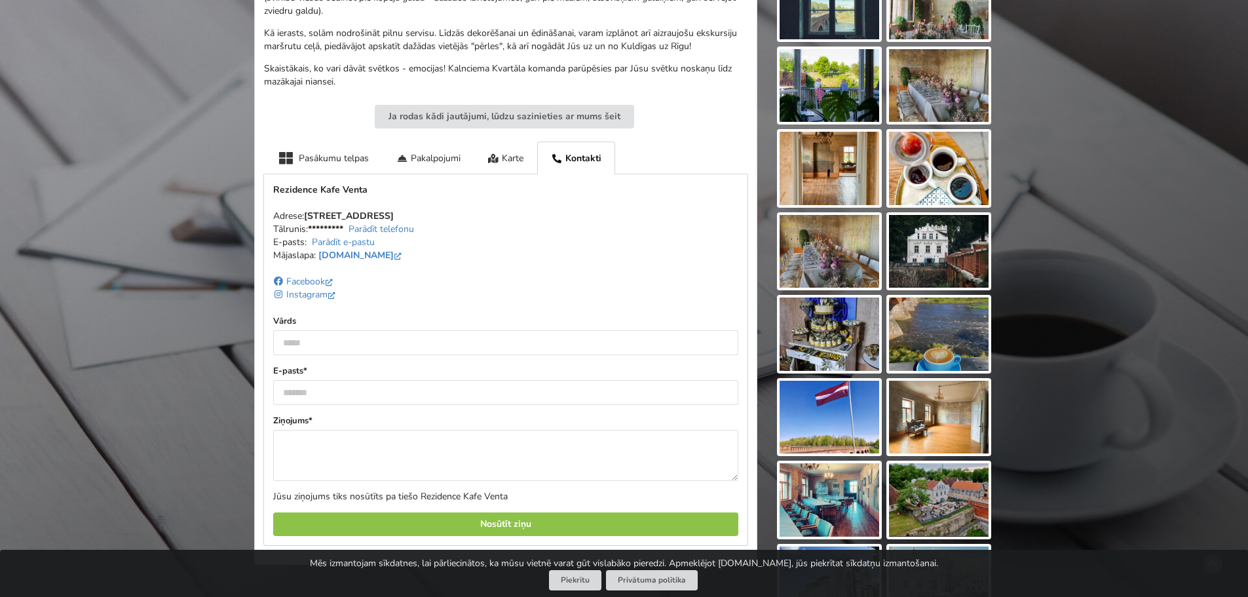
click at [364, 227] on link "Parādīt telefonu" at bounding box center [380, 229] width 65 height 12
drag, startPoint x: 616, startPoint y: 276, endPoint x: 557, endPoint y: 269, distance: 59.3
click at [557, 269] on address "Adrese: [STREET_ADDRESS] Tālrunis: [PHONE_NUMBER]; [PHONE_NUMBER] Parādīt telef…" at bounding box center [505, 242] width 465 height 65
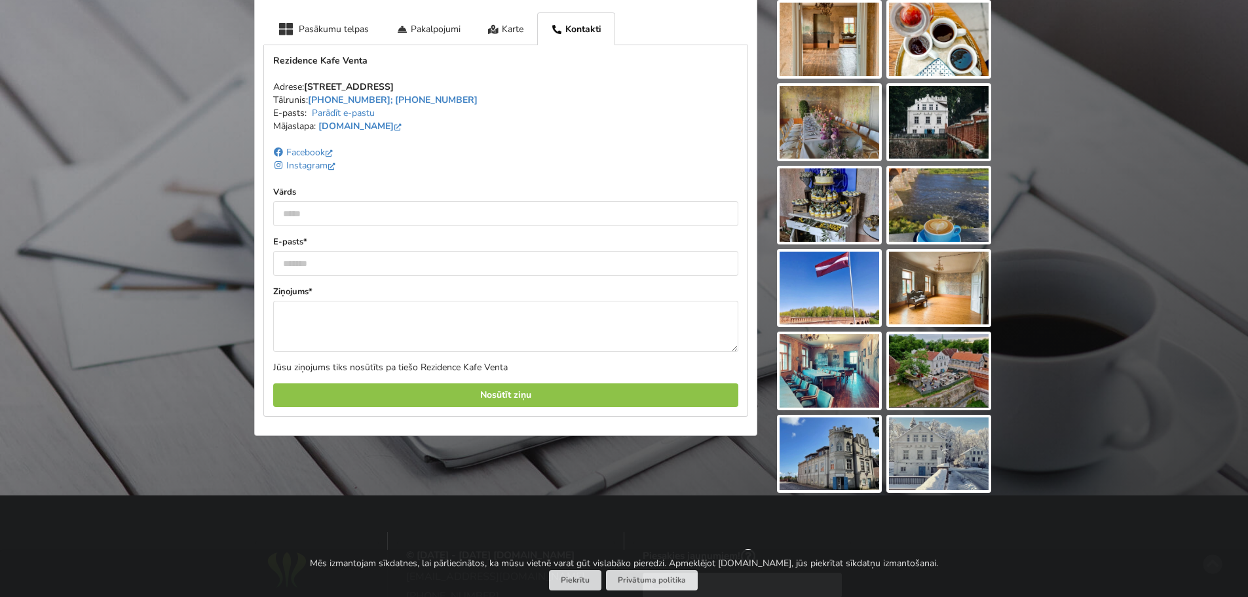
scroll to position [786, 0]
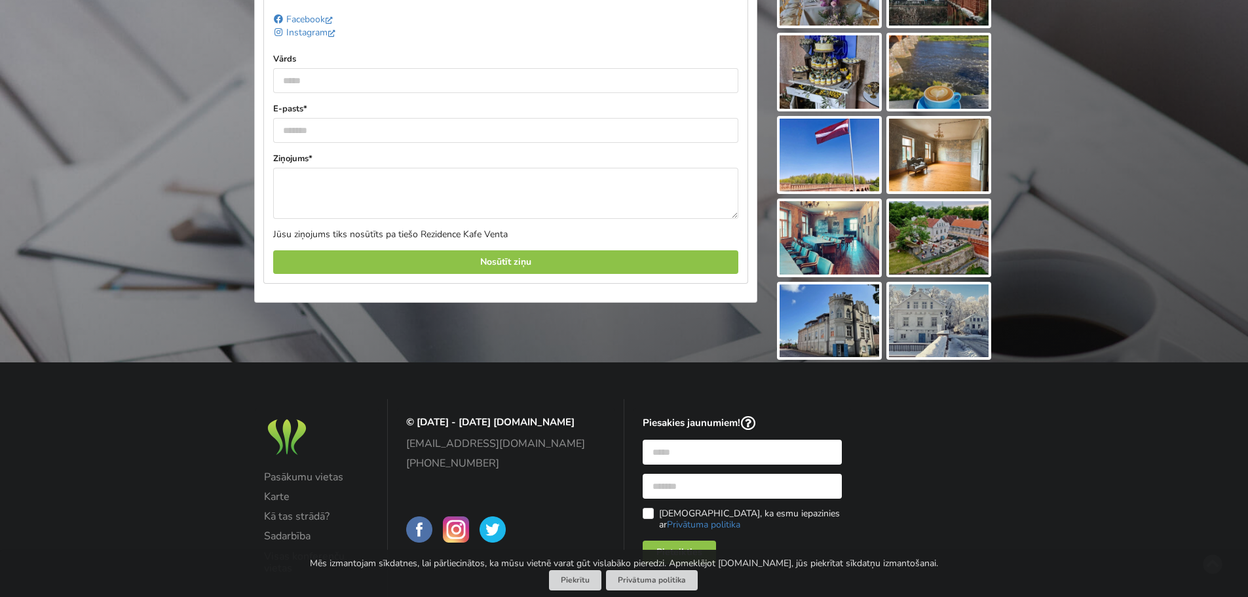
click at [939, 333] on img at bounding box center [939, 320] width 100 height 73
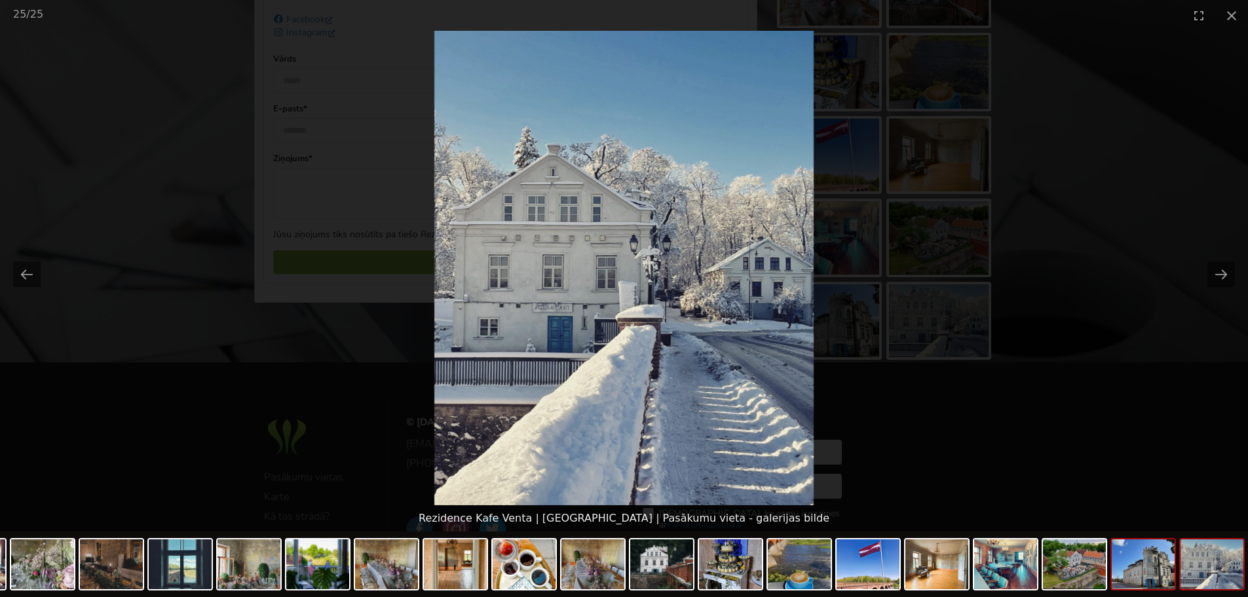
click at [1159, 584] on img at bounding box center [1143, 564] width 63 height 50
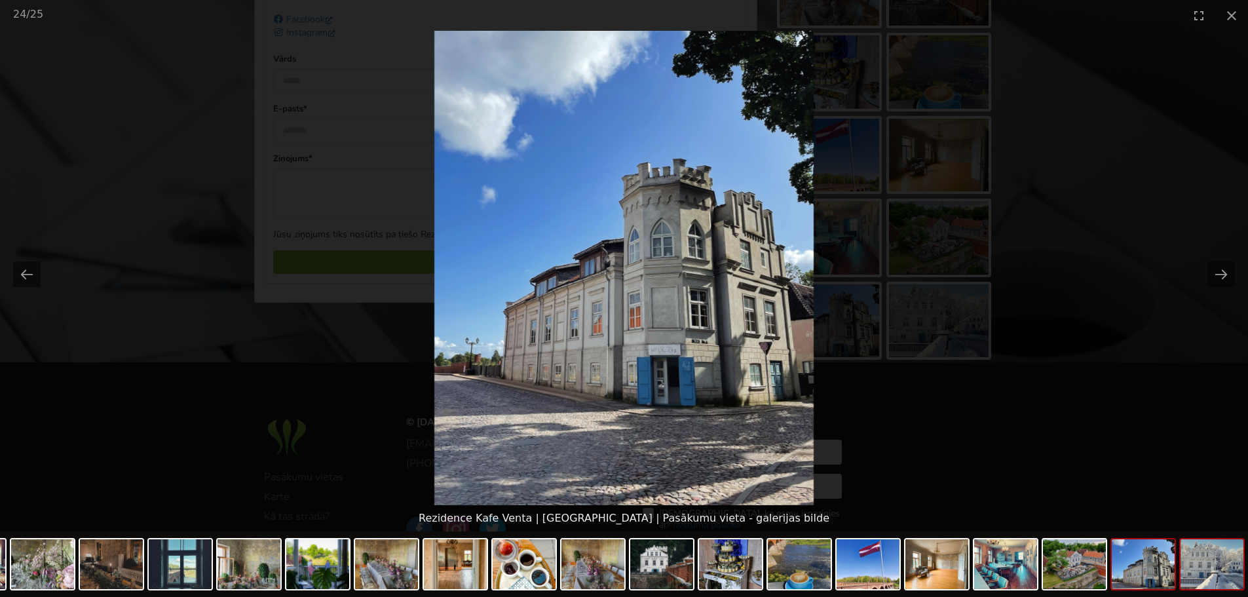
scroll to position [0, 0]
click at [1215, 579] on img at bounding box center [1211, 564] width 63 height 50
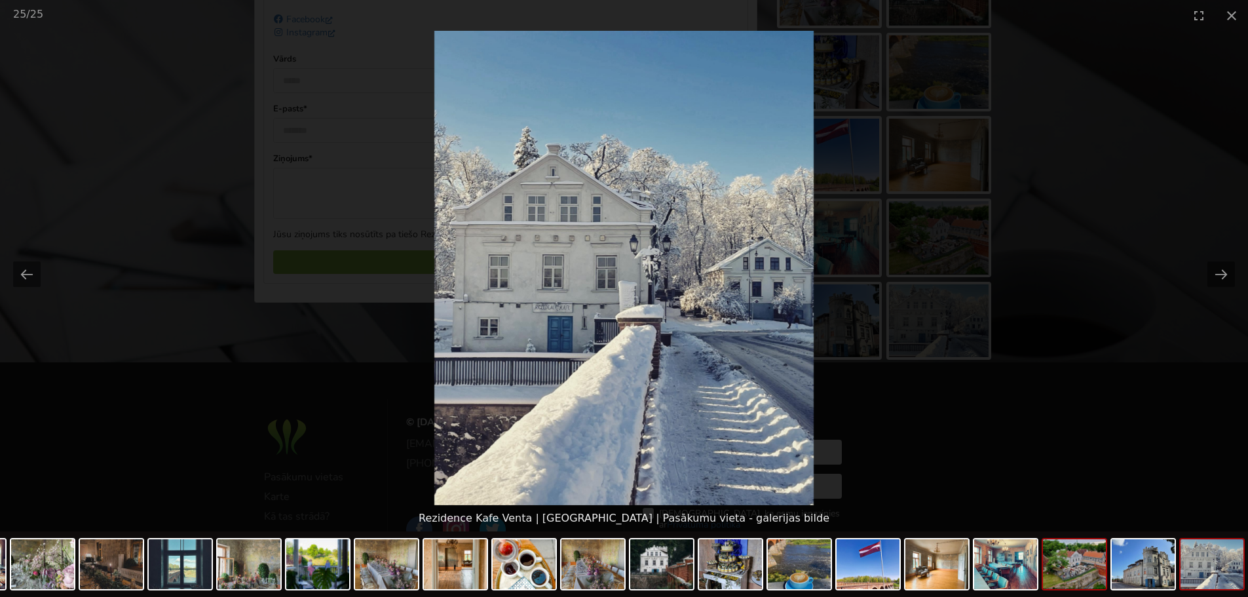
click at [1083, 578] on img at bounding box center [1074, 564] width 63 height 50
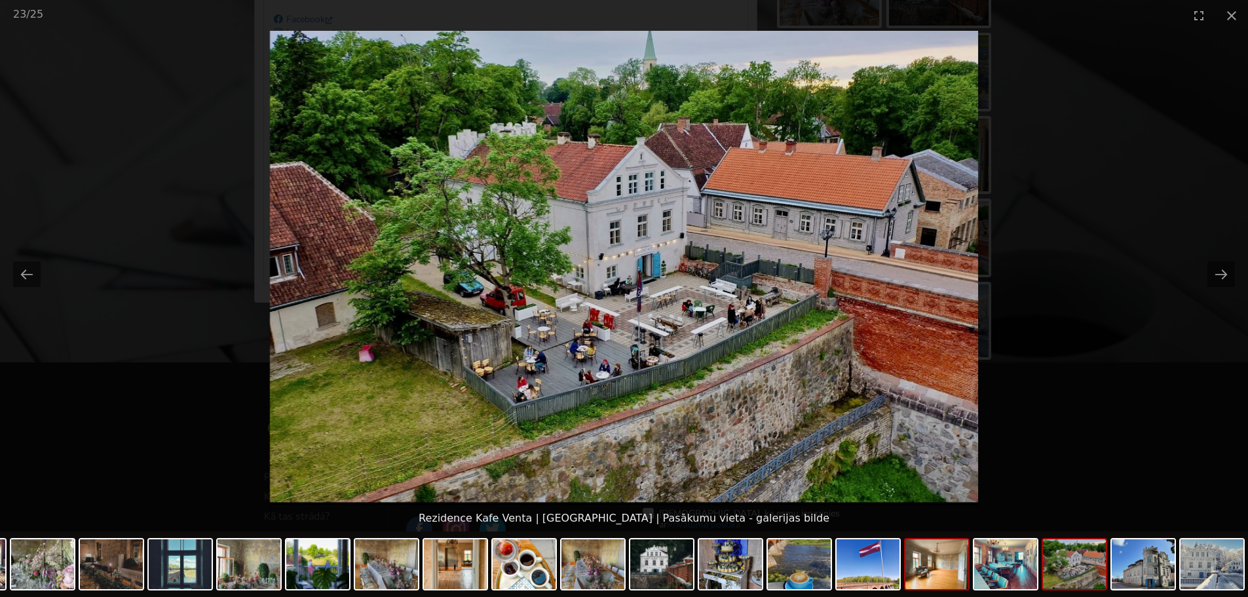
click at [939, 569] on img at bounding box center [936, 564] width 63 height 50
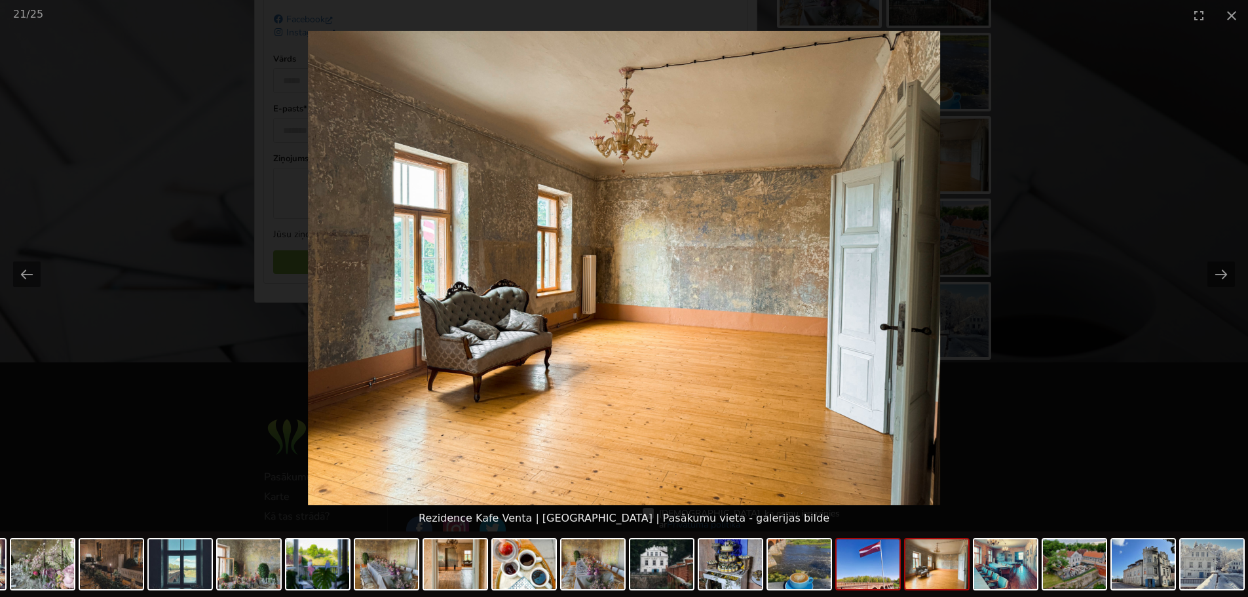
click at [879, 571] on img at bounding box center [867, 564] width 63 height 50
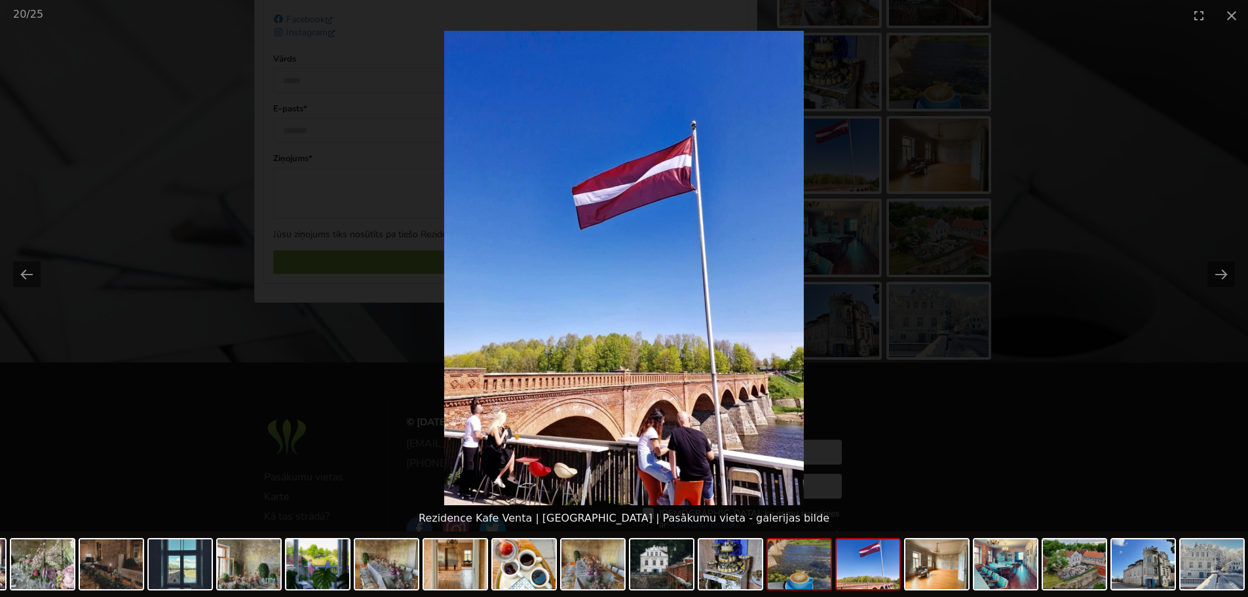
click at [794, 567] on img at bounding box center [799, 564] width 63 height 50
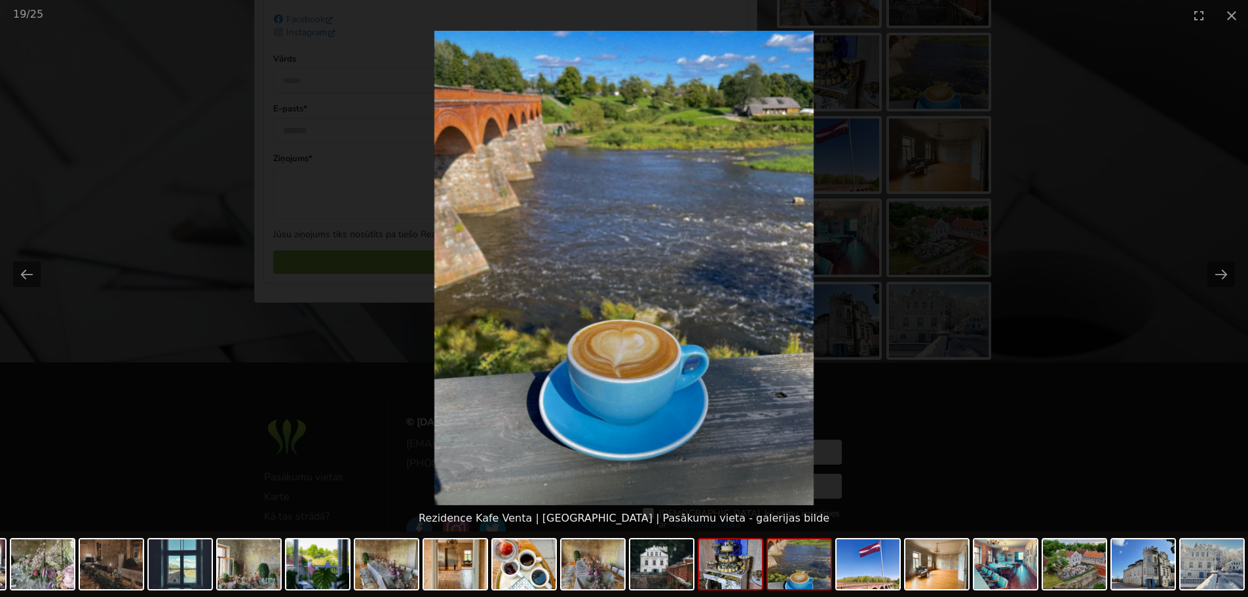
click at [715, 578] on img at bounding box center [730, 564] width 63 height 50
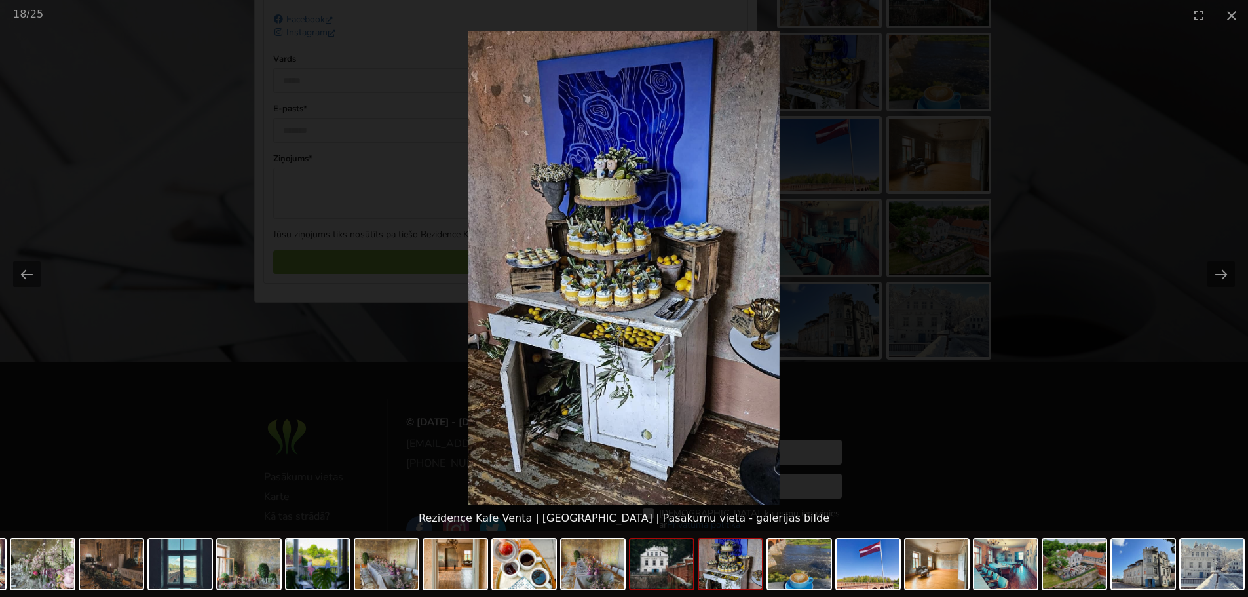
click at [666, 581] on img at bounding box center [661, 564] width 63 height 50
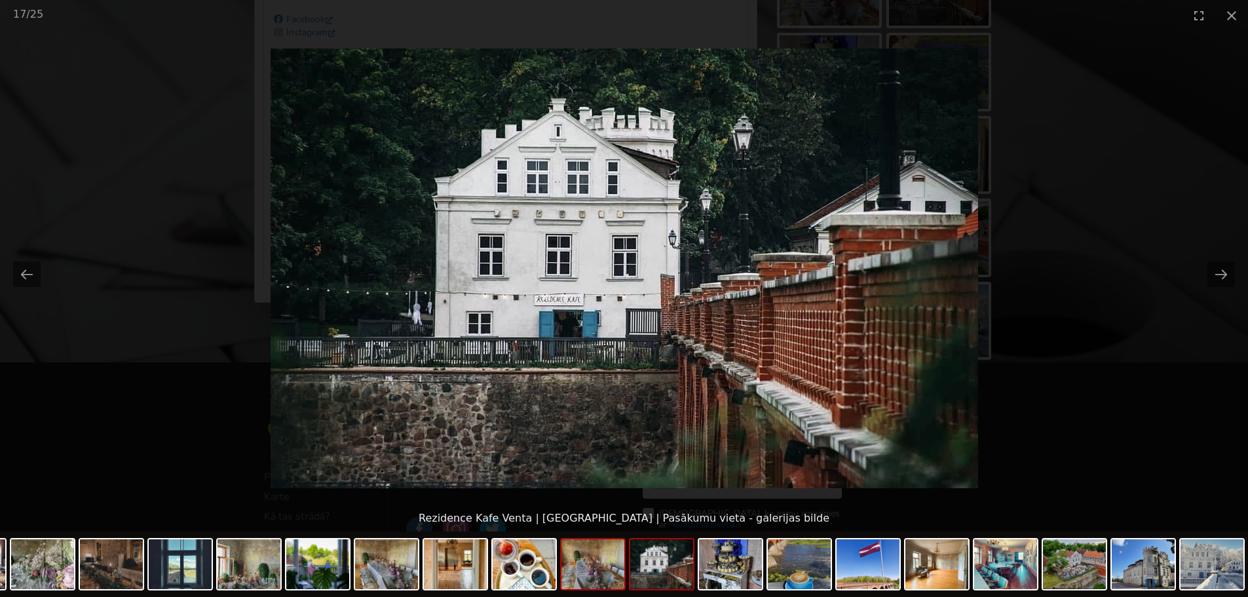
click at [567, 578] on img at bounding box center [592, 564] width 63 height 50
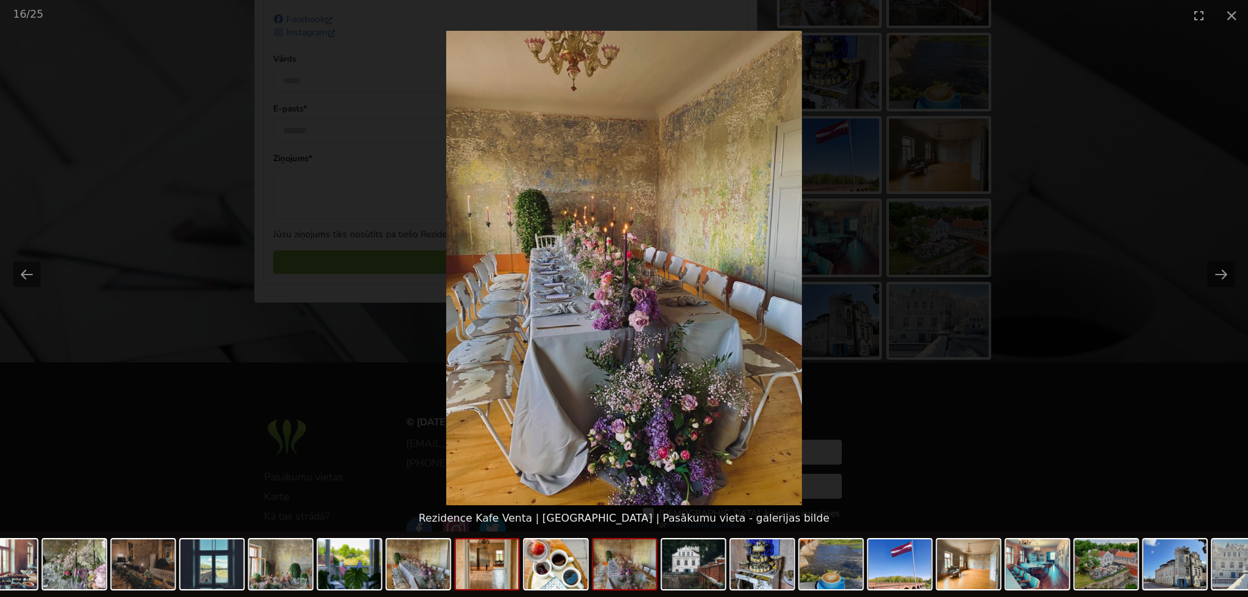
click at [503, 576] on img at bounding box center [487, 564] width 63 height 50
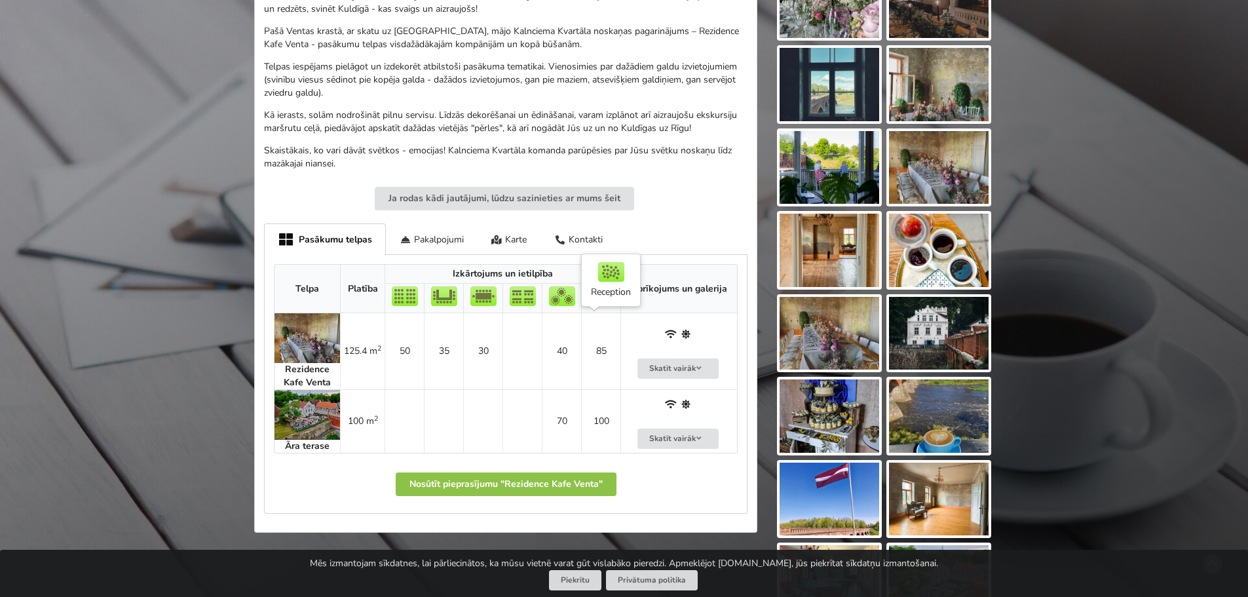
scroll to position [458, 0]
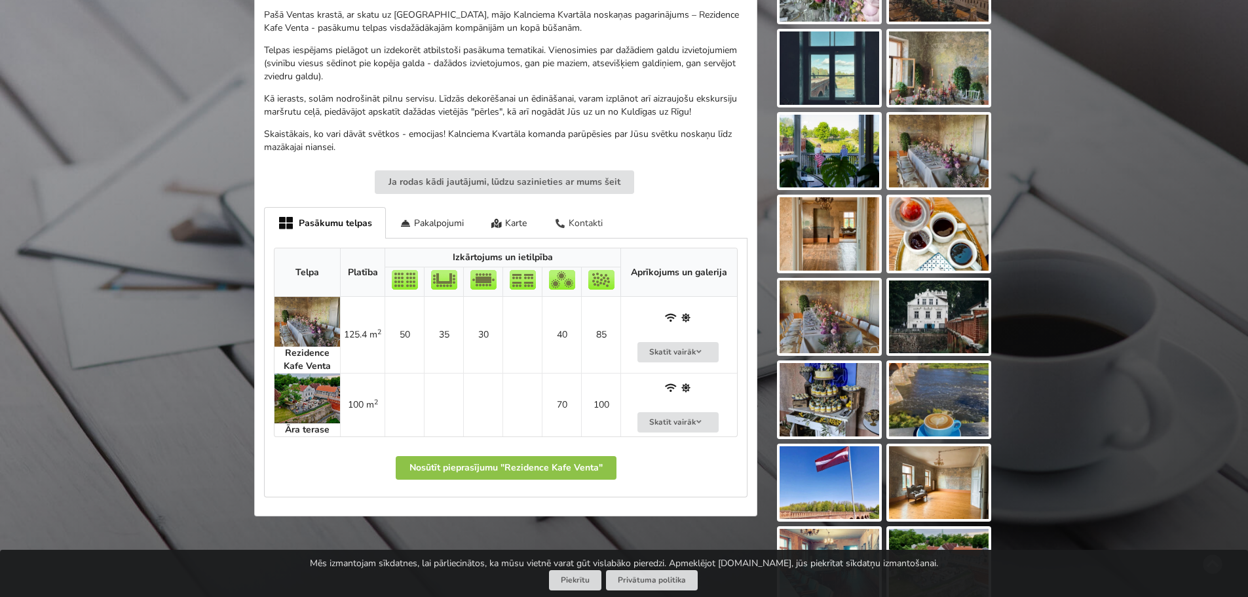
click at [580, 225] on div "Kontakti" at bounding box center [578, 222] width 76 height 31
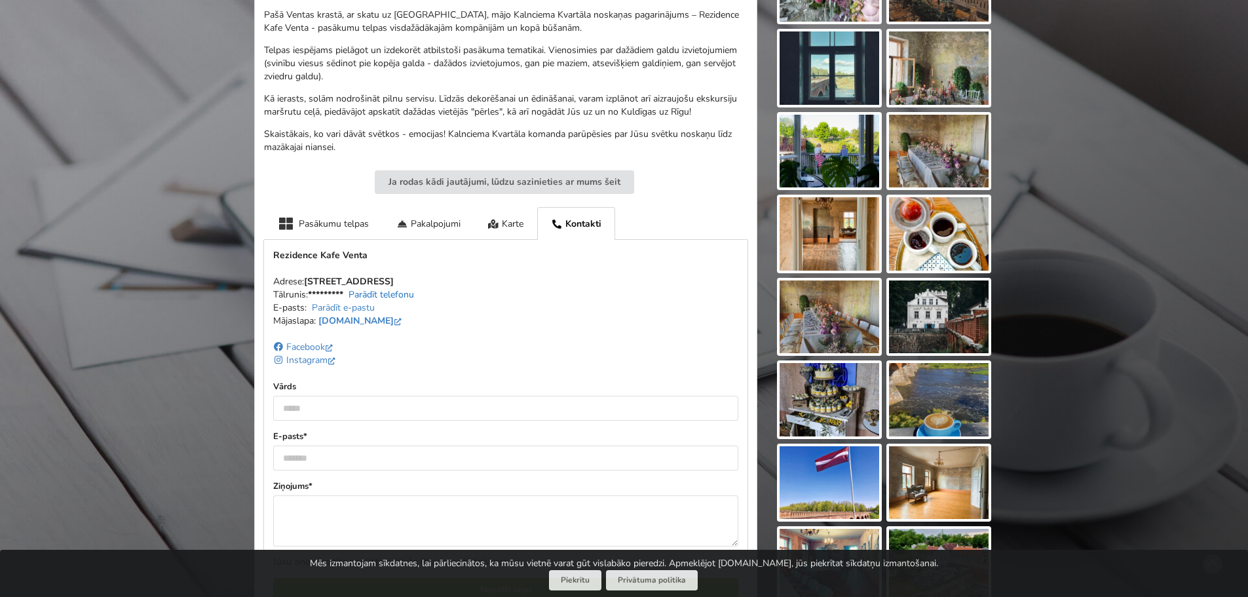
click at [391, 293] on link "Parādīt telefonu" at bounding box center [380, 294] width 65 height 12
